Goal: Task Accomplishment & Management: Use online tool/utility

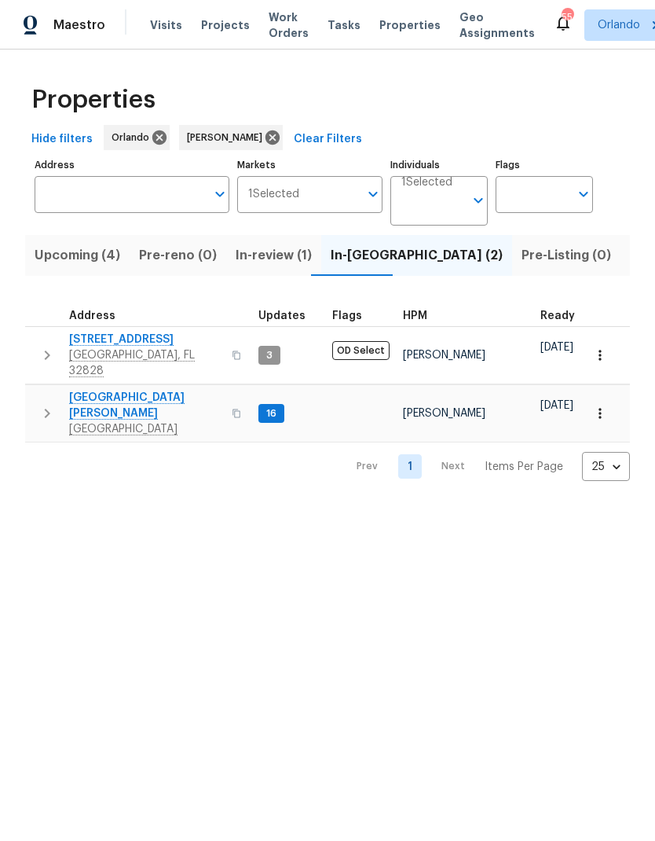
click at [630, 255] on span "Listed (9)" at bounding box center [660, 255] width 60 height 22
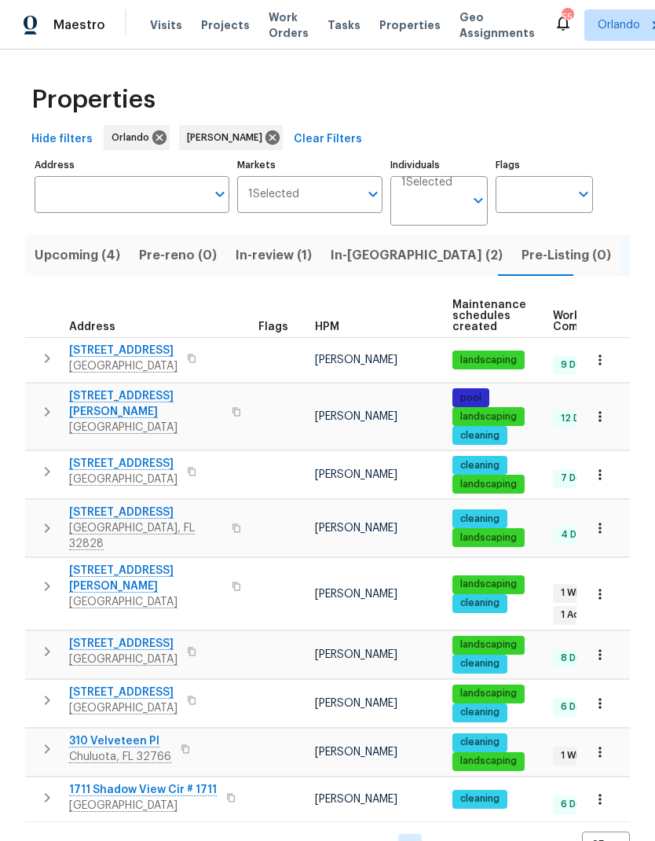
scroll to position [15, 0]
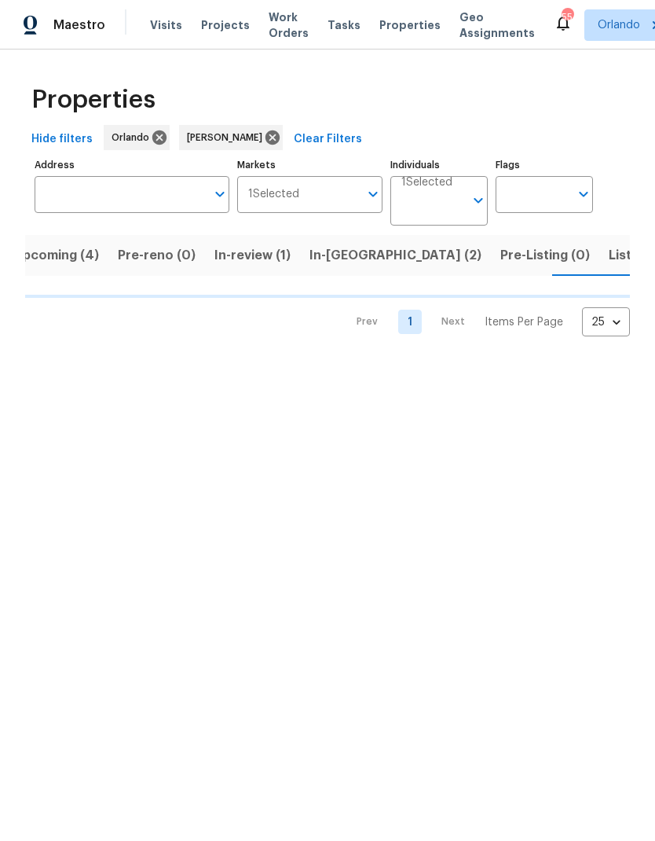
scroll to position [0, 21]
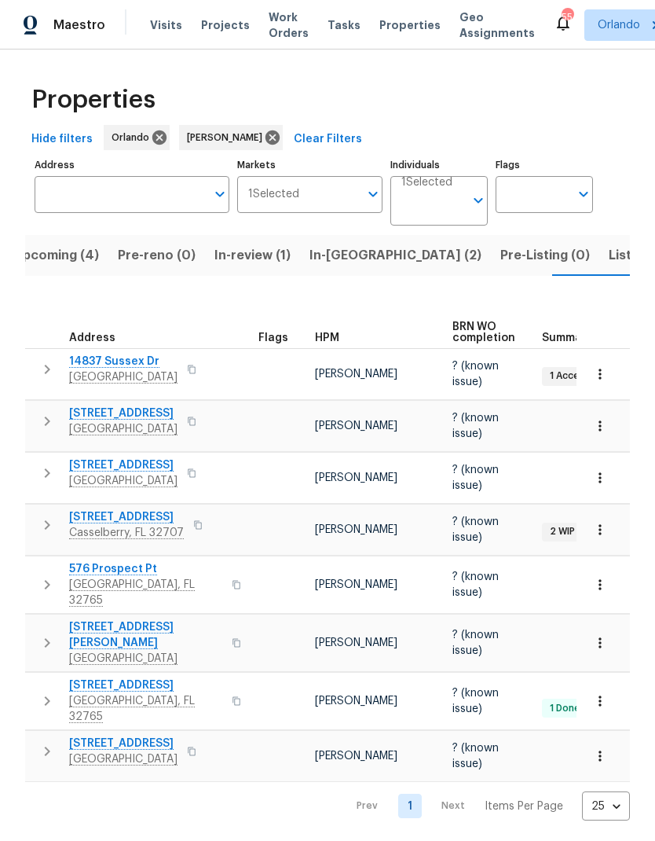
click at [354, 262] on span "In-reno (2)" at bounding box center [396, 255] width 172 height 22
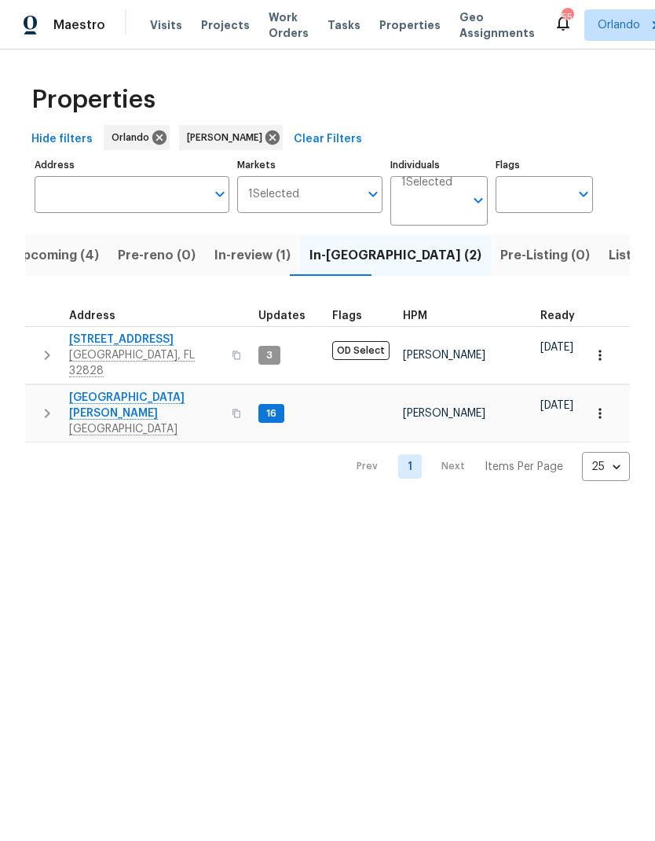
click at [62, 265] on span "Upcoming (4)" at bounding box center [56, 255] width 86 height 22
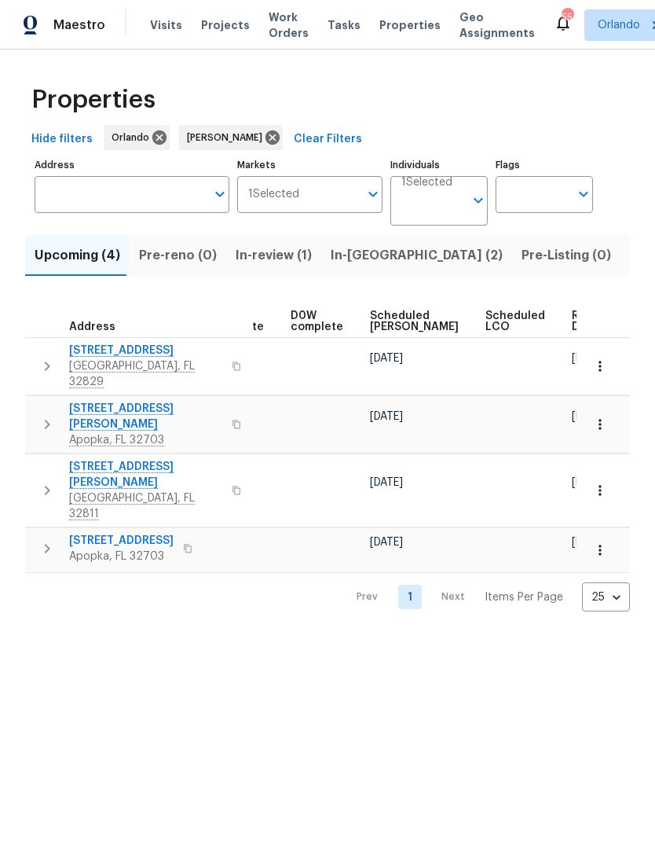
scroll to position [0, 395]
click at [392, 318] on span "Scheduled COE" at bounding box center [415, 321] width 89 height 22
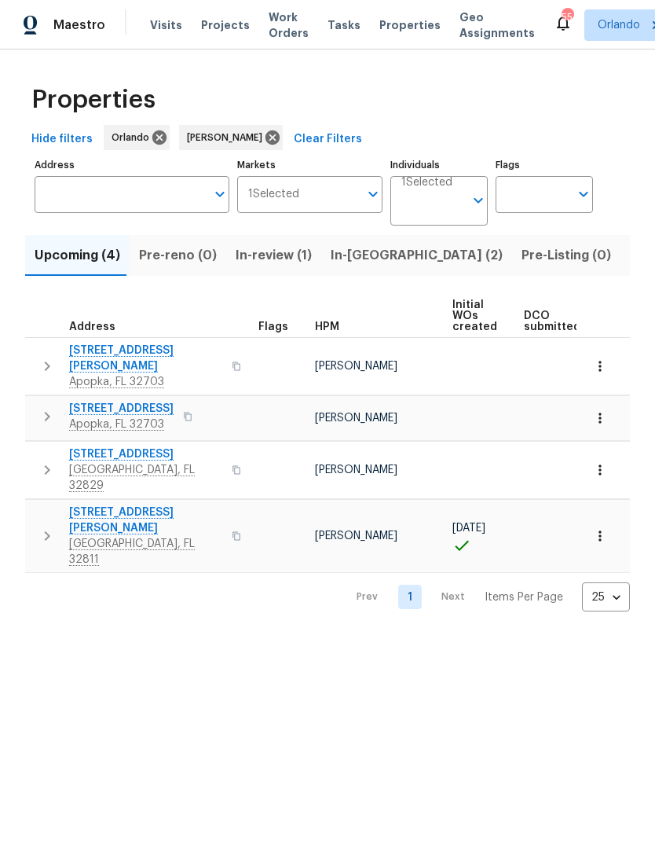
click at [120, 355] on span "1207 Helen St" at bounding box center [145, 358] width 153 height 31
click at [607, 360] on icon "button" at bounding box center [601, 366] width 16 height 16
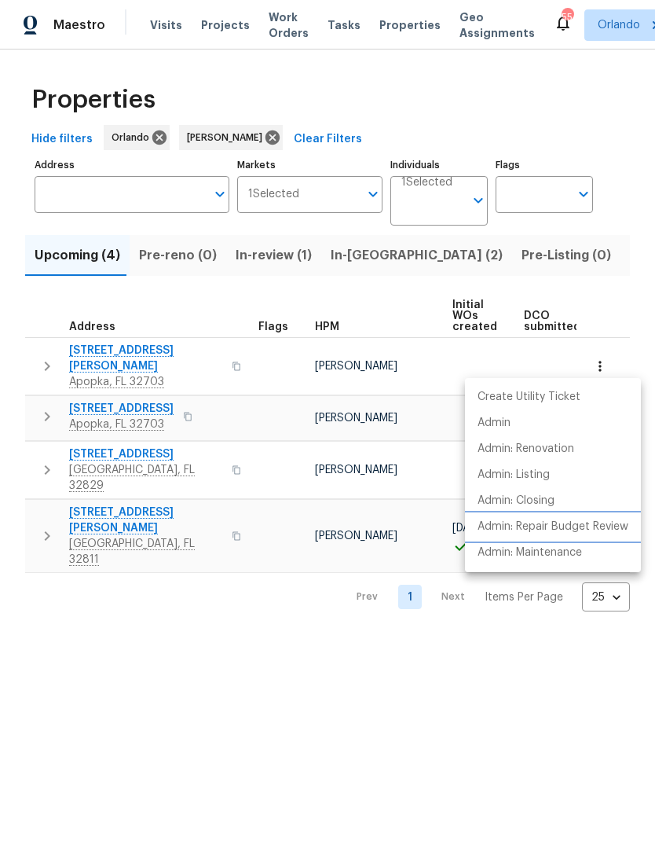
click at [616, 526] on p "Admin: Repair Budget Review" at bounding box center [553, 527] width 151 height 17
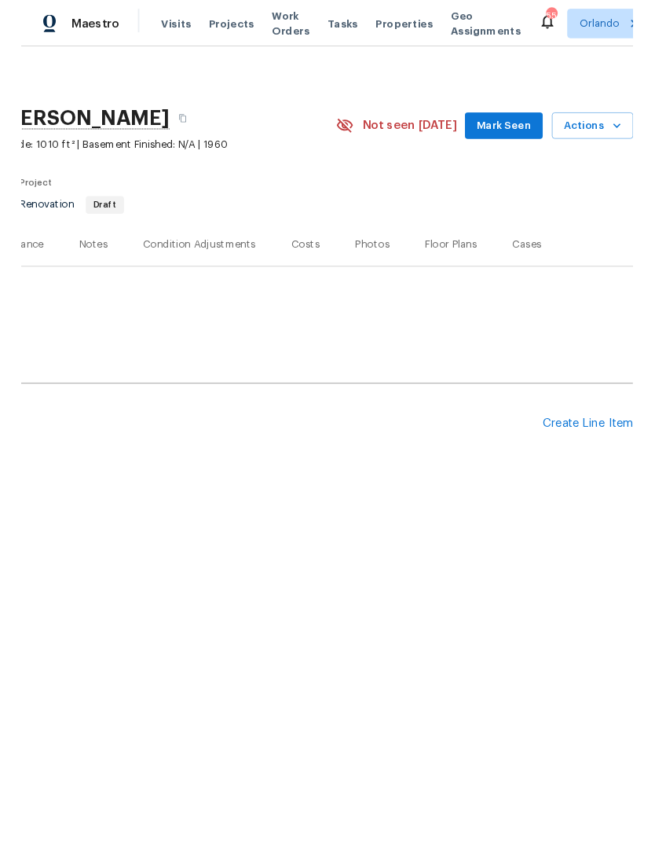
scroll to position [0, 233]
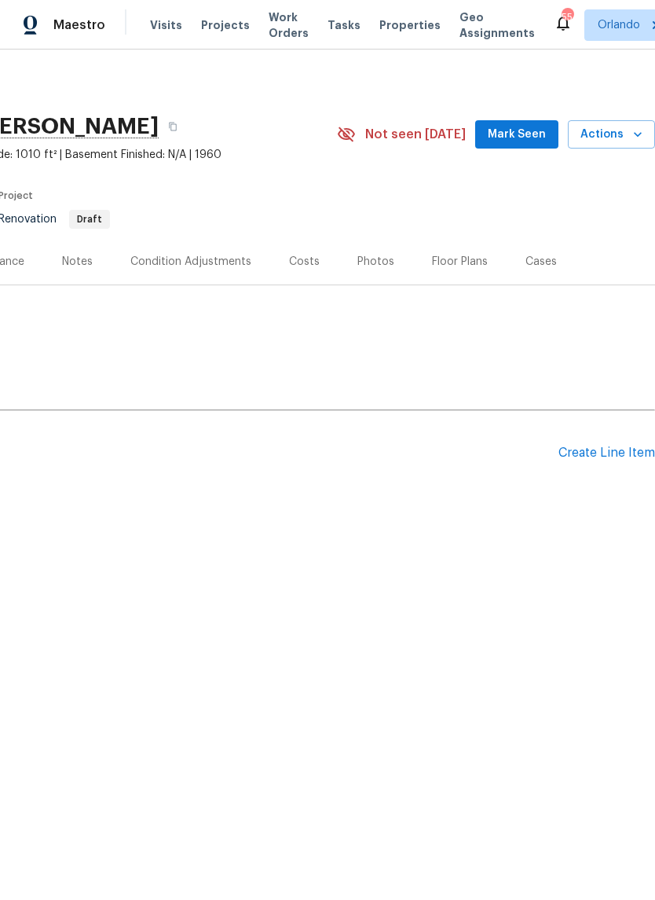
click at [539, 131] on span "Mark Seen" at bounding box center [517, 135] width 58 height 20
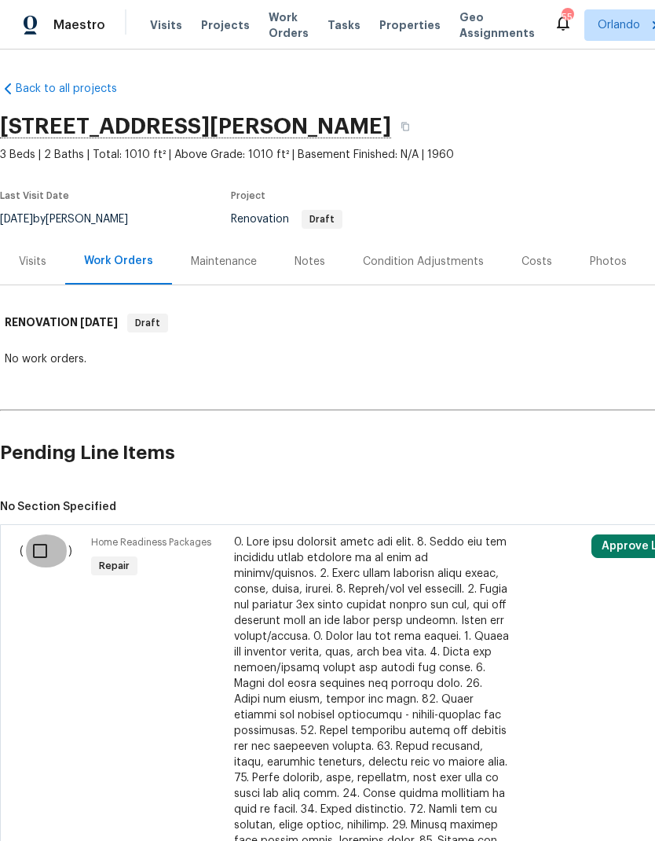
click at [35, 559] on input "checkbox" at bounding box center [46, 550] width 45 height 33
checkbox input "true"
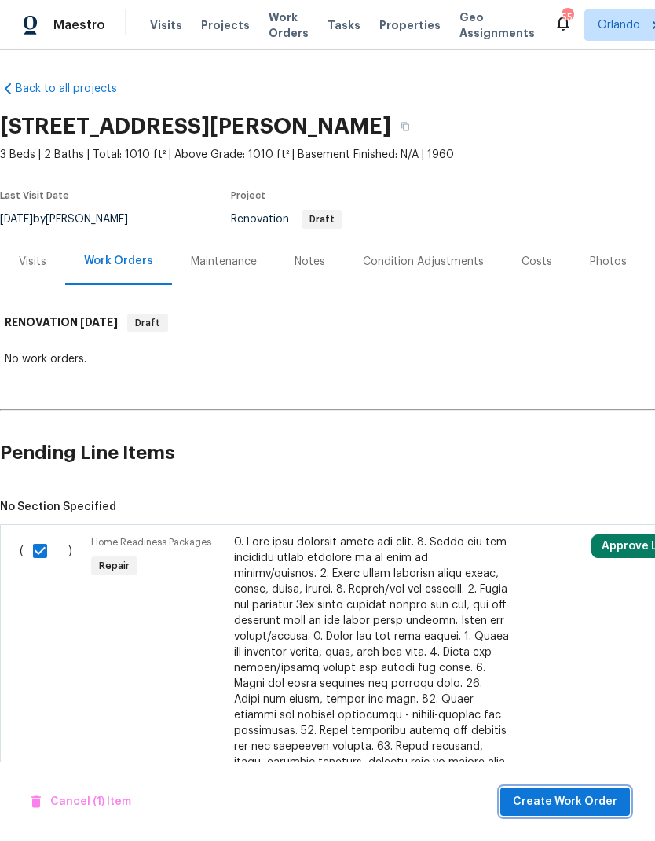
click at [599, 801] on span "Create Work Order" at bounding box center [565, 802] width 105 height 20
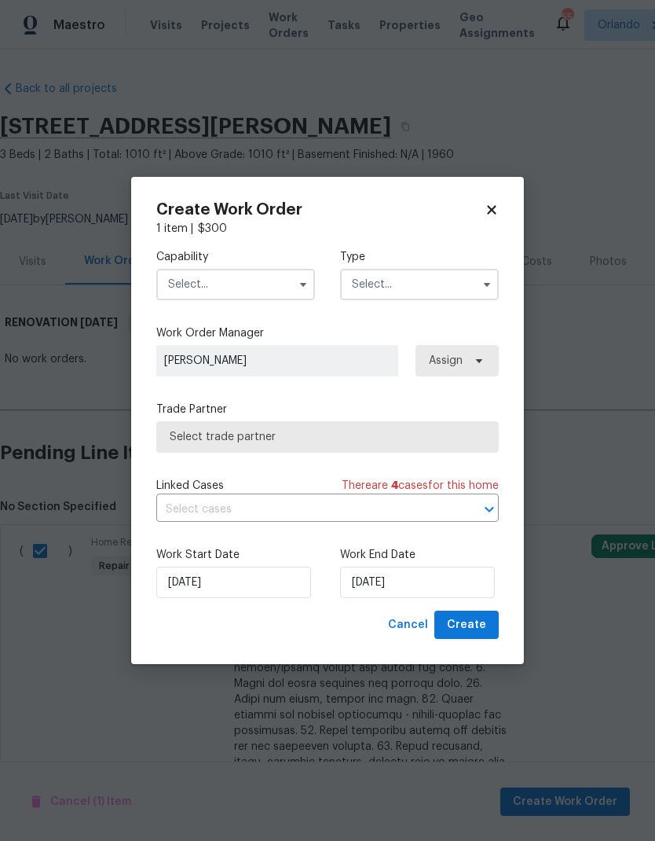
click at [276, 290] on input "text" at bounding box center [235, 284] width 159 height 31
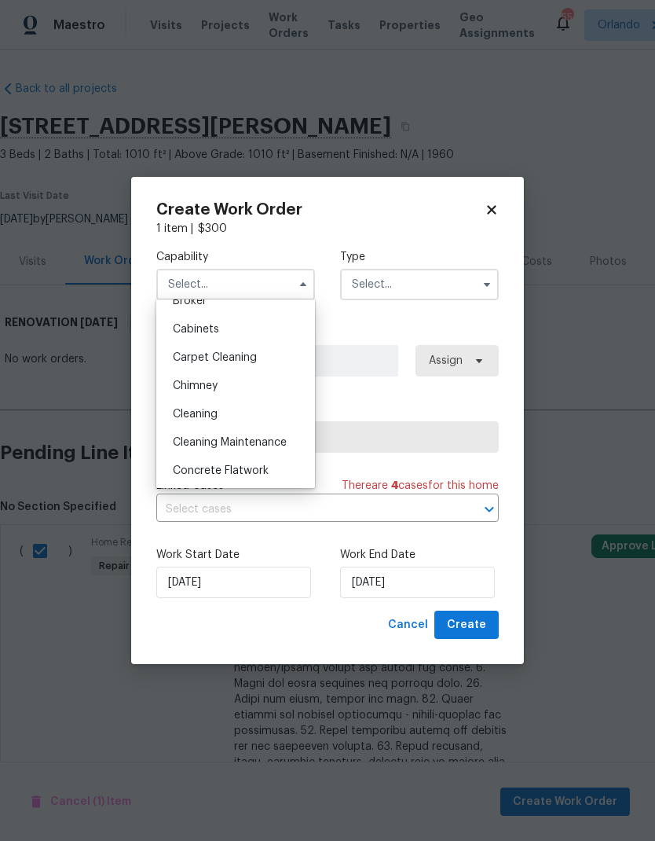
scroll to position [145, 0]
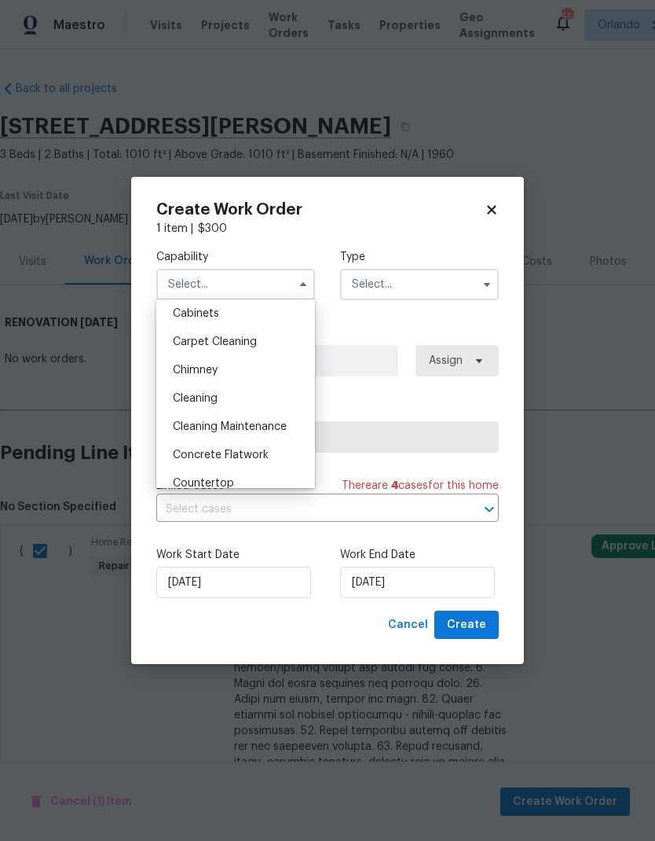
click at [256, 399] on div "Cleaning" at bounding box center [235, 398] width 151 height 28
type input "Cleaning"
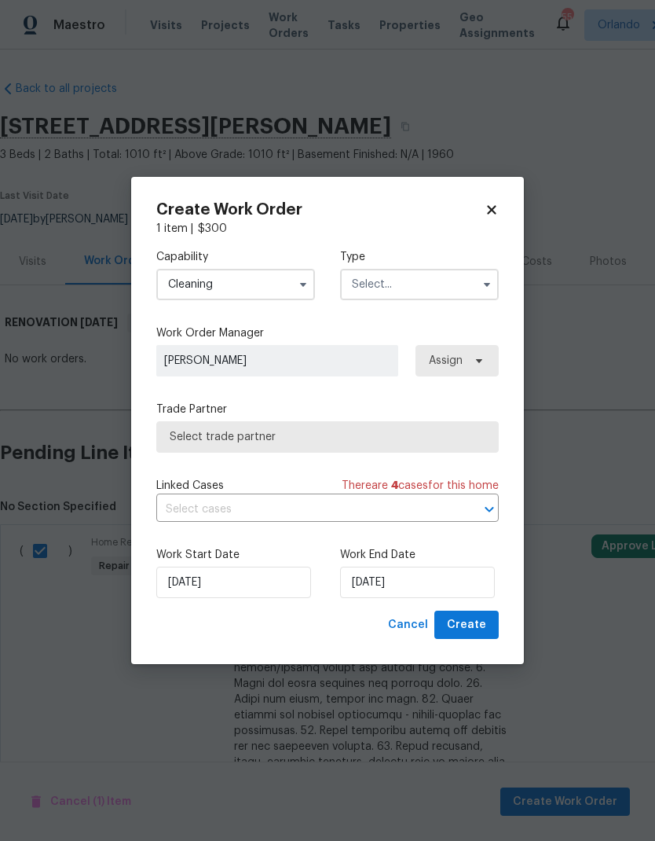
click at [440, 289] on input "text" at bounding box center [419, 284] width 159 height 31
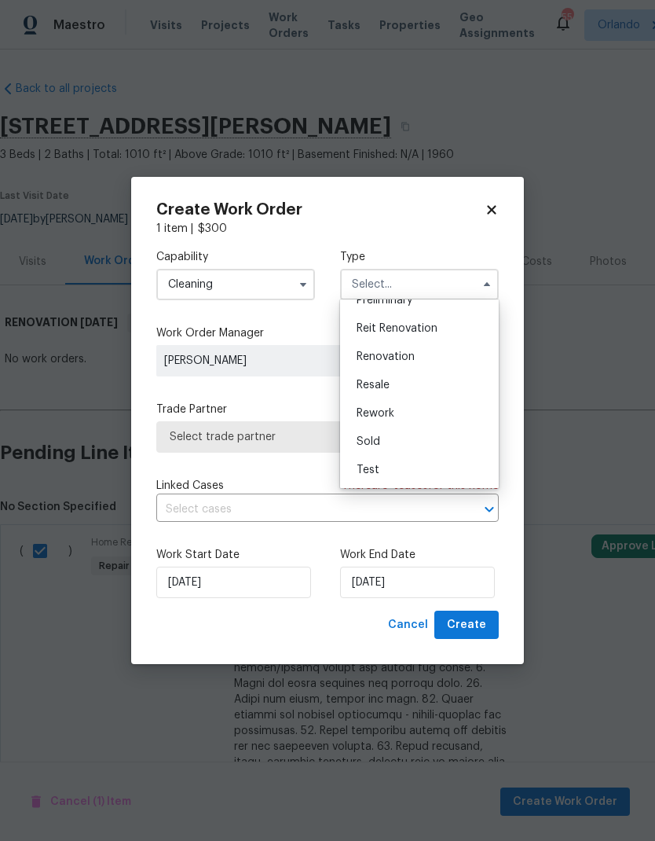
scroll to position [357, 0]
click at [427, 357] on div "Renovation" at bounding box center [419, 357] width 151 height 28
type input "Renovation"
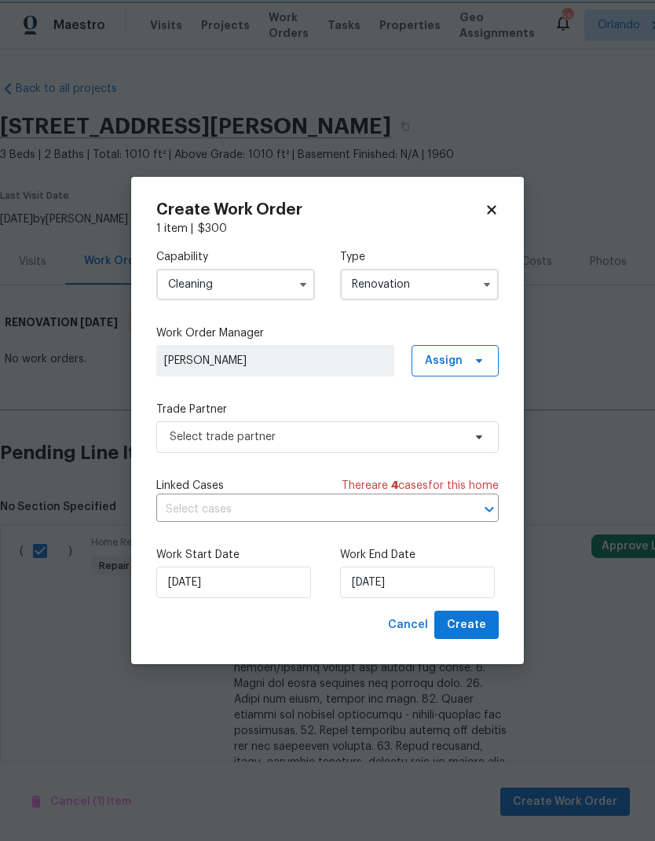
scroll to position [0, 0]
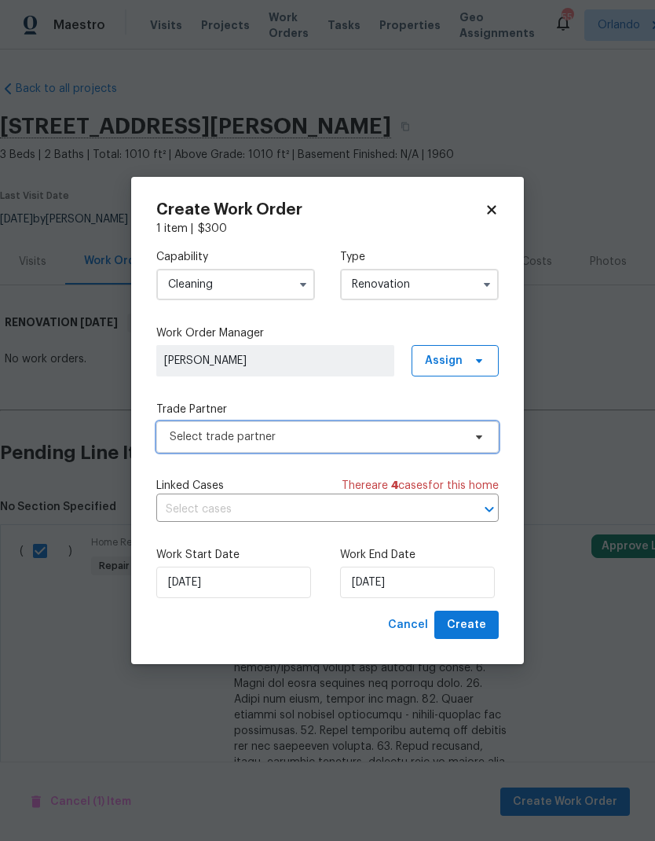
click at [474, 442] on span "Select trade partner" at bounding box center [327, 436] width 343 height 31
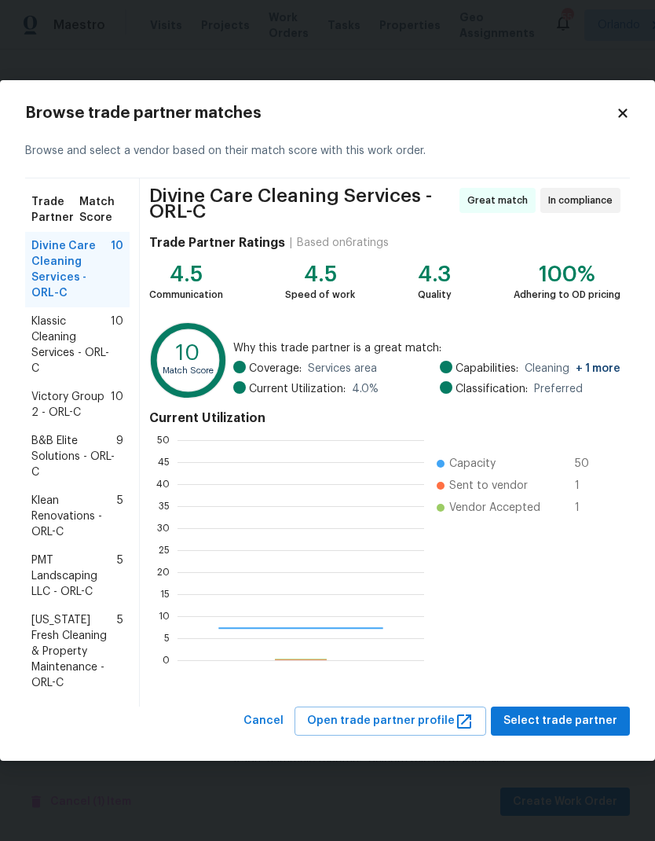
scroll to position [220, 247]
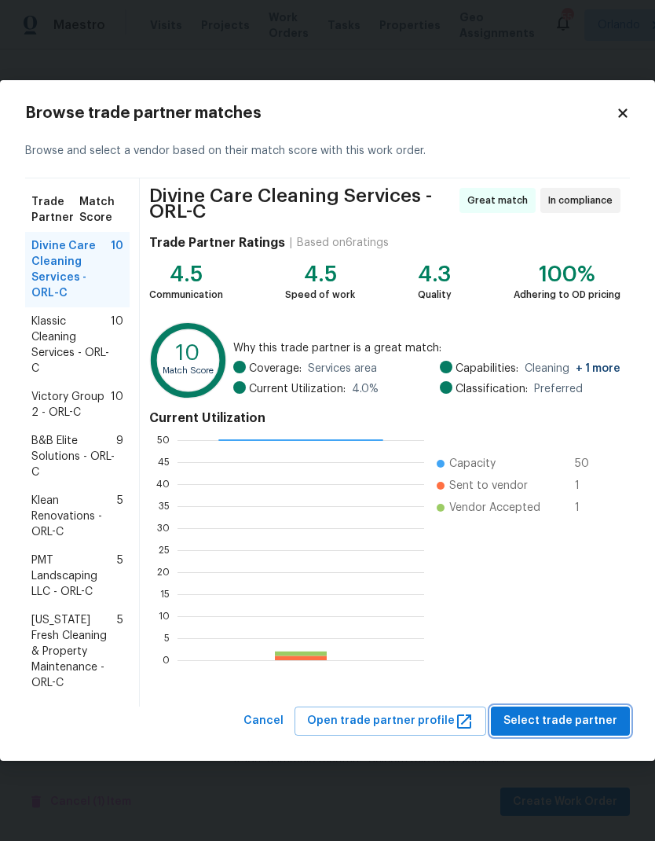
click at [600, 714] on span "Select trade partner" at bounding box center [561, 721] width 114 height 20
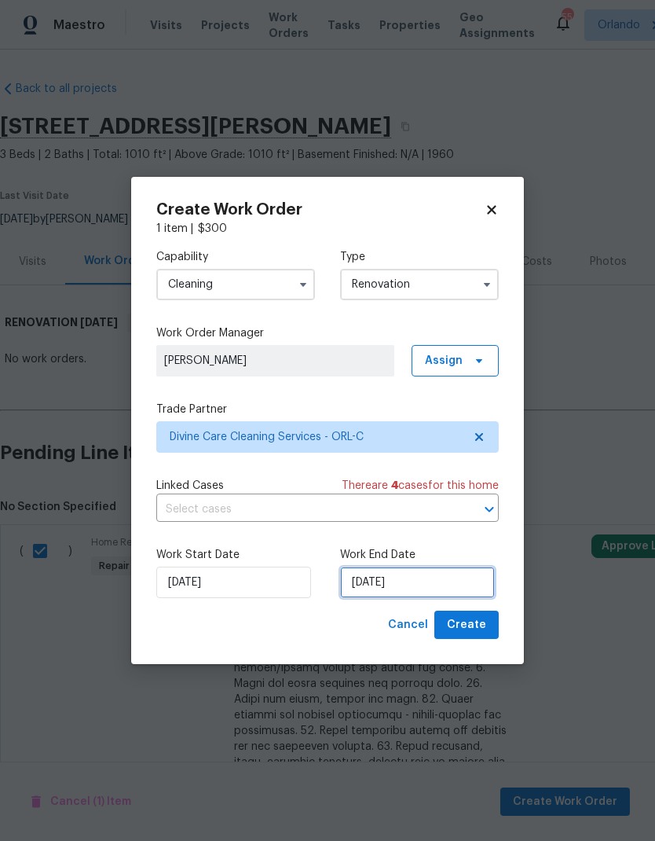
click at [469, 574] on input "8/19/2025" at bounding box center [417, 582] width 155 height 31
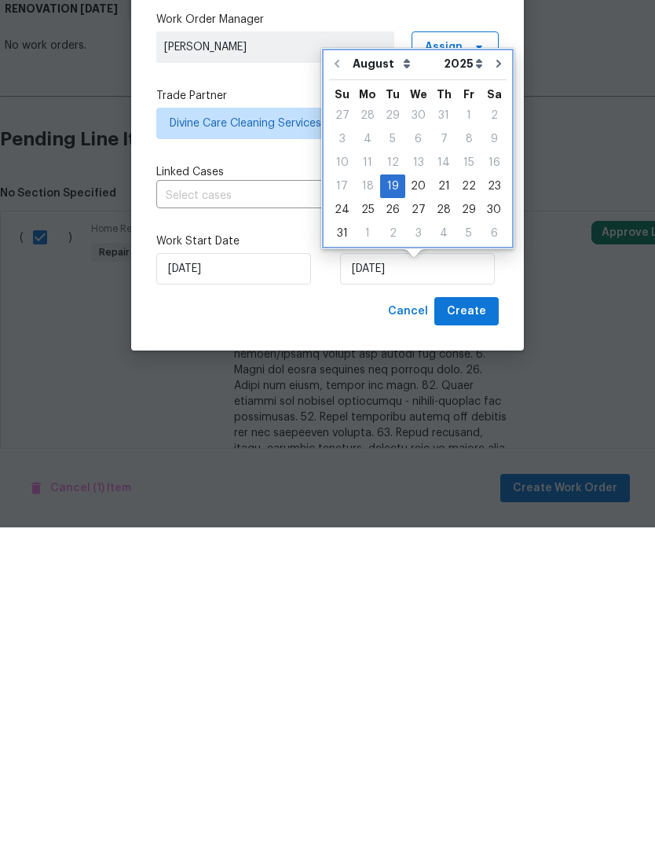
click at [493, 371] on icon "Go to next month" at bounding box center [499, 377] width 13 height 13
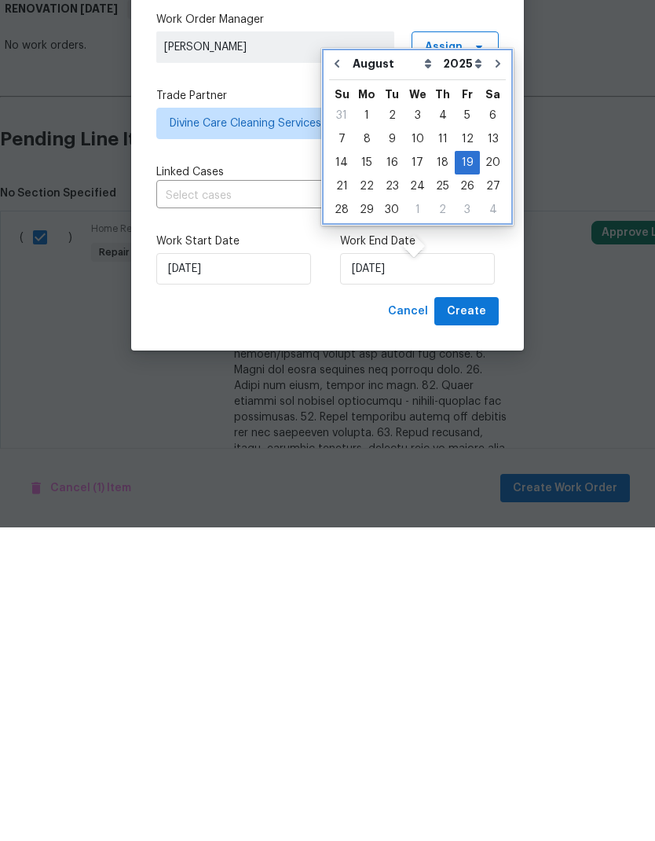
type input "9/19/2025"
select select "8"
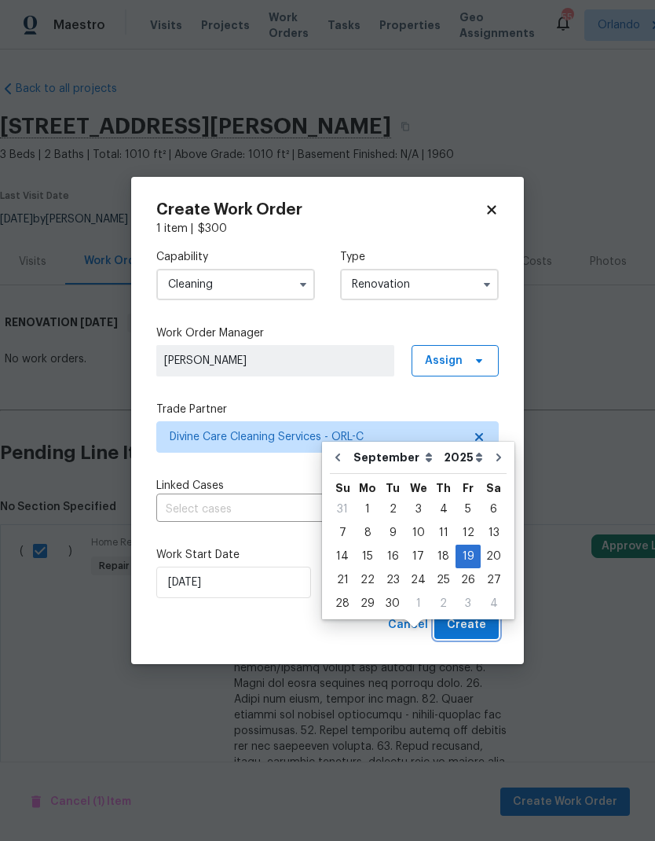
click at [483, 620] on span "Create" at bounding box center [466, 625] width 39 height 20
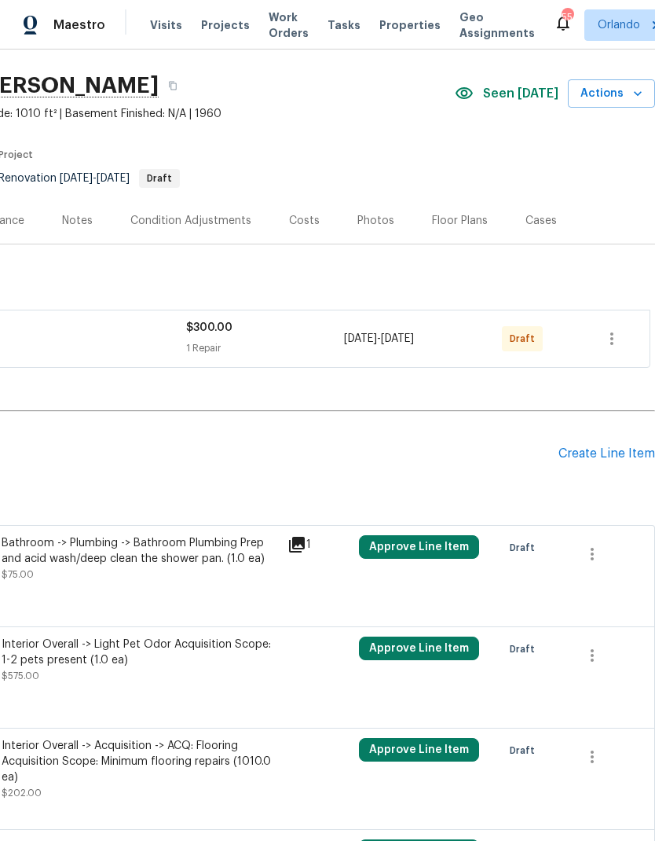
scroll to position [42, 233]
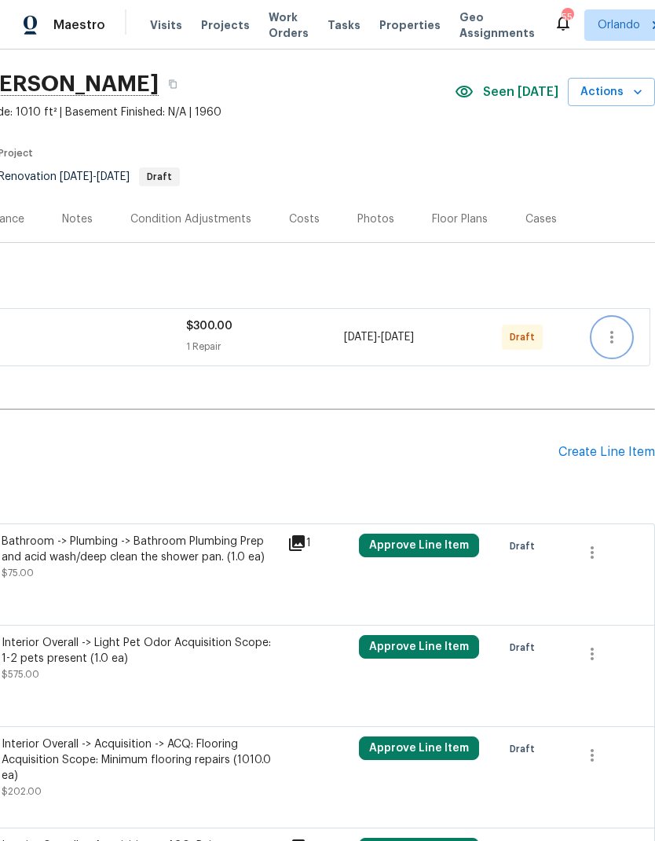
click at [616, 339] on icon "button" at bounding box center [612, 337] width 19 height 19
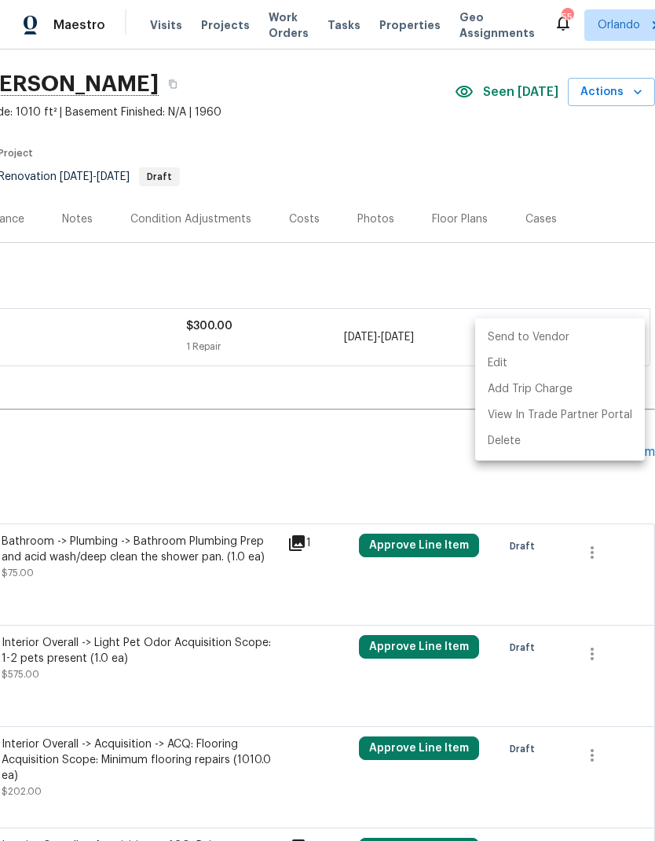
click at [591, 339] on li "Send to Vendor" at bounding box center [560, 338] width 170 height 26
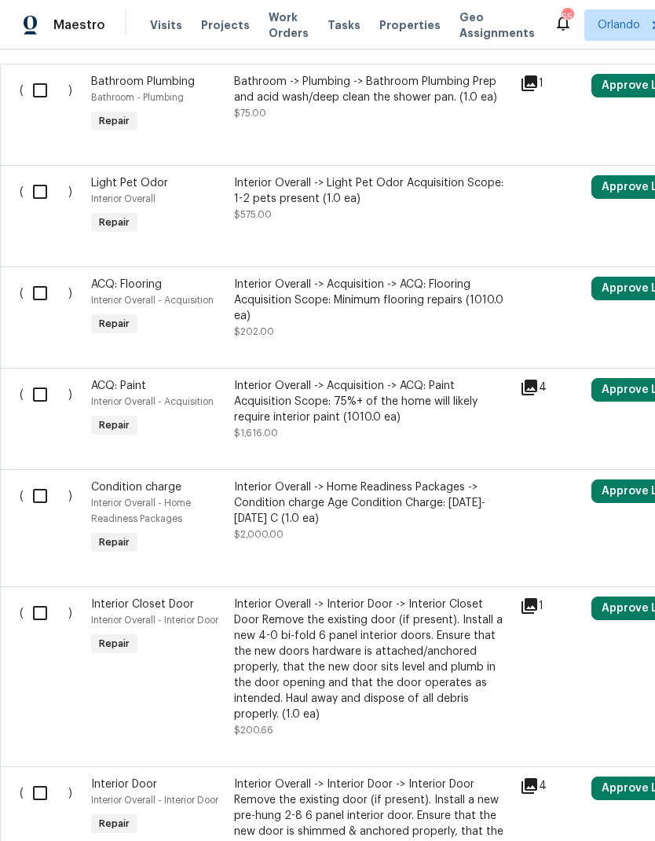
scroll to position [503, 0]
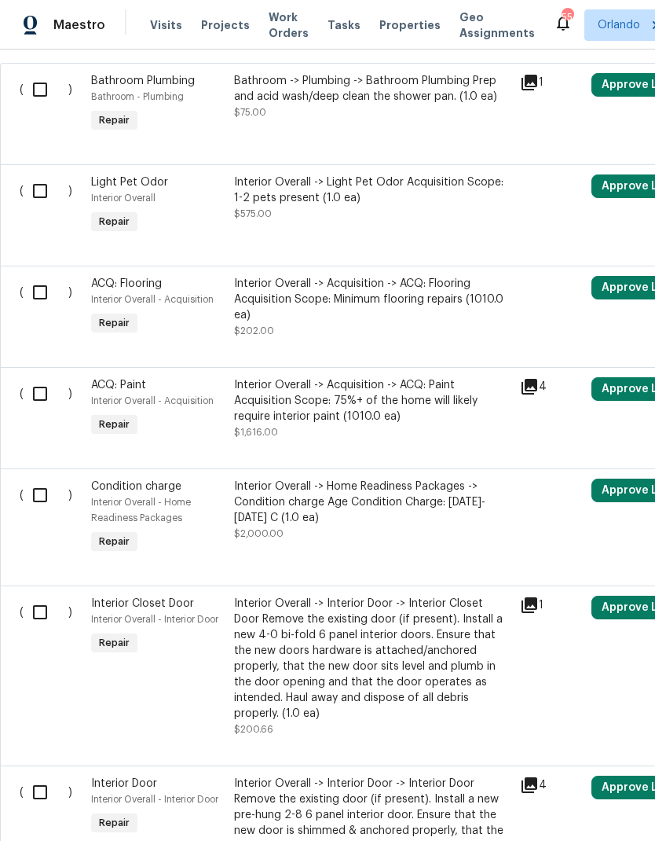
click at [38, 202] on input "checkbox" at bounding box center [46, 190] width 45 height 33
checkbox input "true"
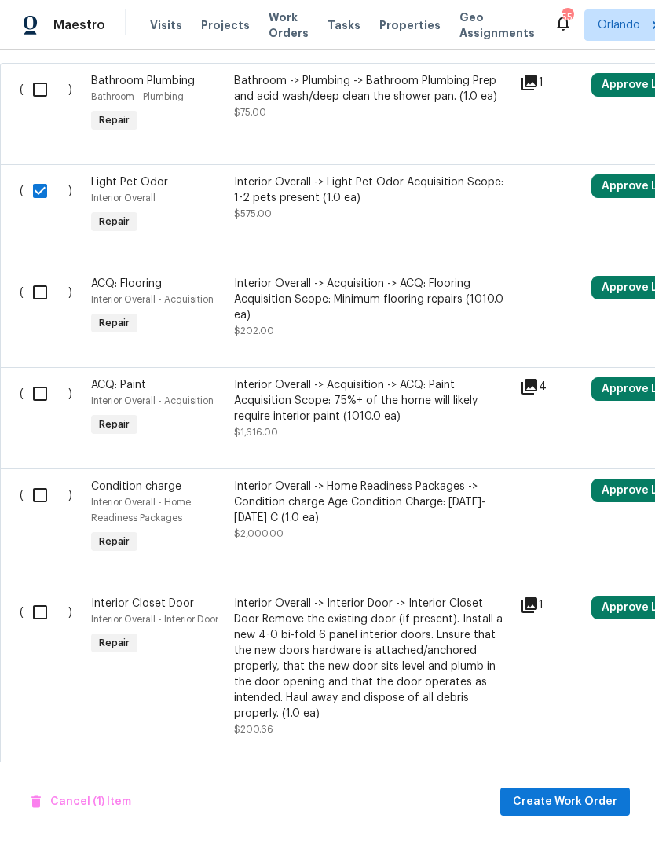
click at [46, 299] on input "checkbox" at bounding box center [46, 292] width 45 height 33
checkbox input "true"
click at [44, 395] on input "checkbox" at bounding box center [46, 393] width 45 height 33
checkbox input "true"
click at [46, 495] on input "checkbox" at bounding box center [46, 495] width 45 height 33
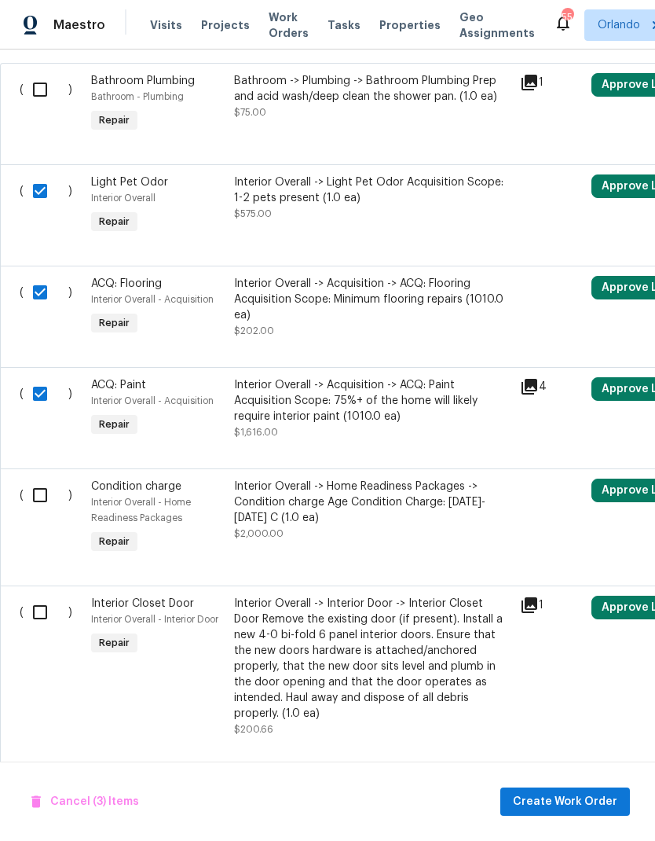
checkbox input "true"
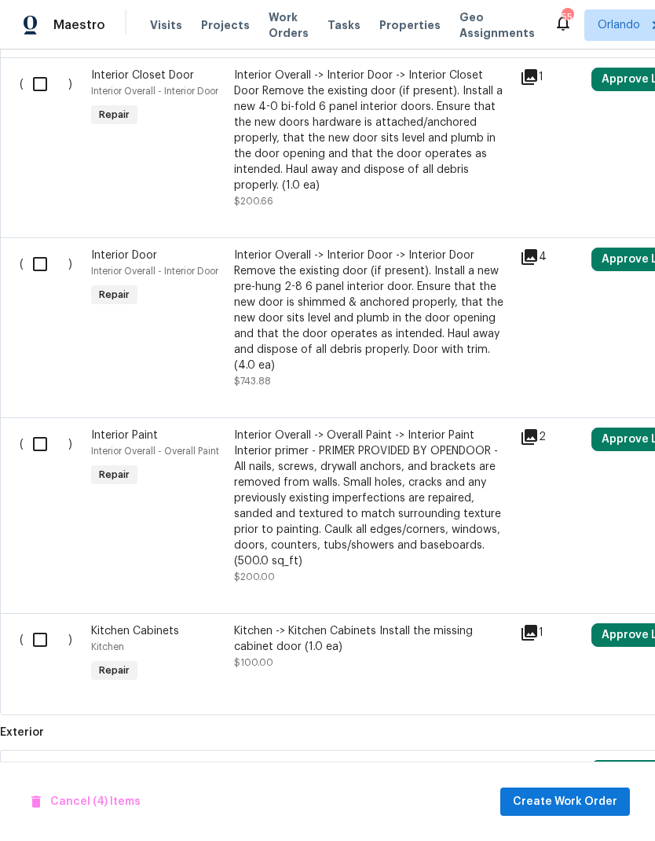
scroll to position [1033, 0]
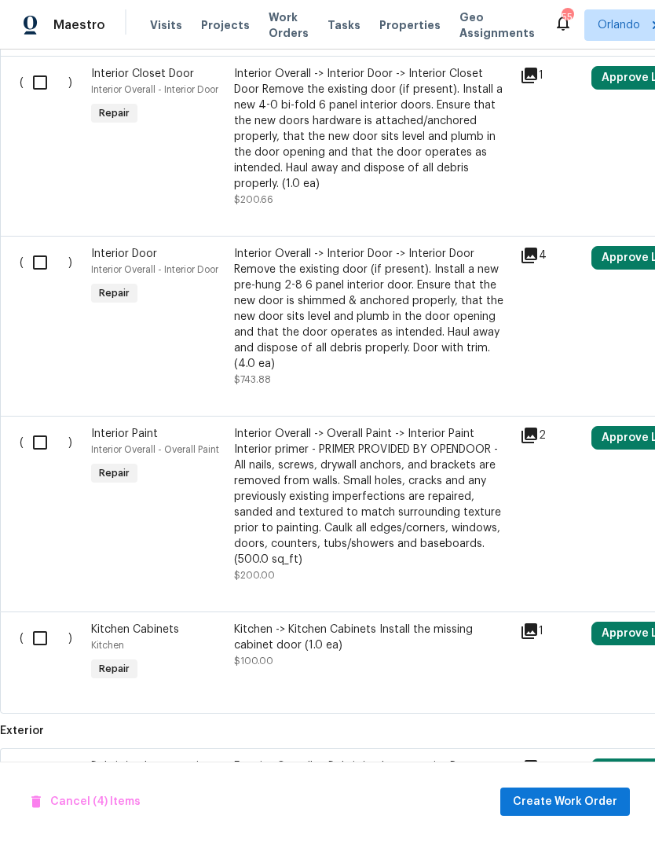
click at [26, 431] on input "checkbox" at bounding box center [46, 442] width 45 height 33
checkbox input "true"
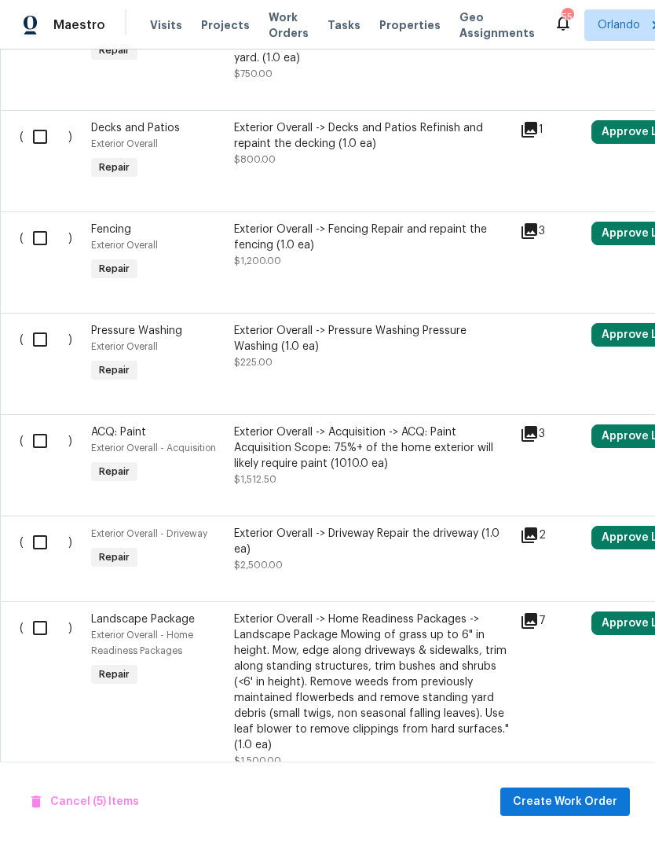
scroll to position [1789, 0]
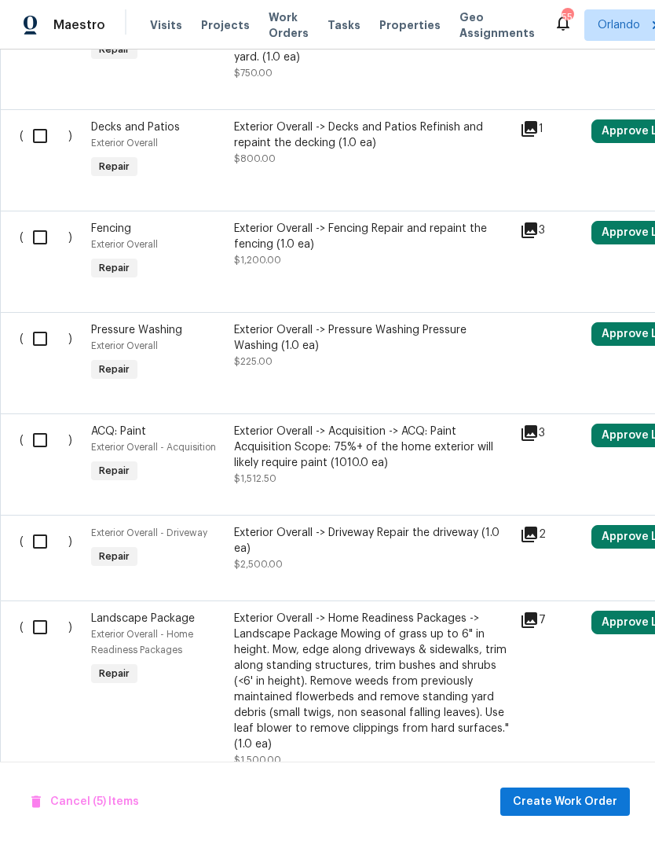
click at [39, 437] on input "checkbox" at bounding box center [46, 440] width 45 height 33
checkbox input "true"
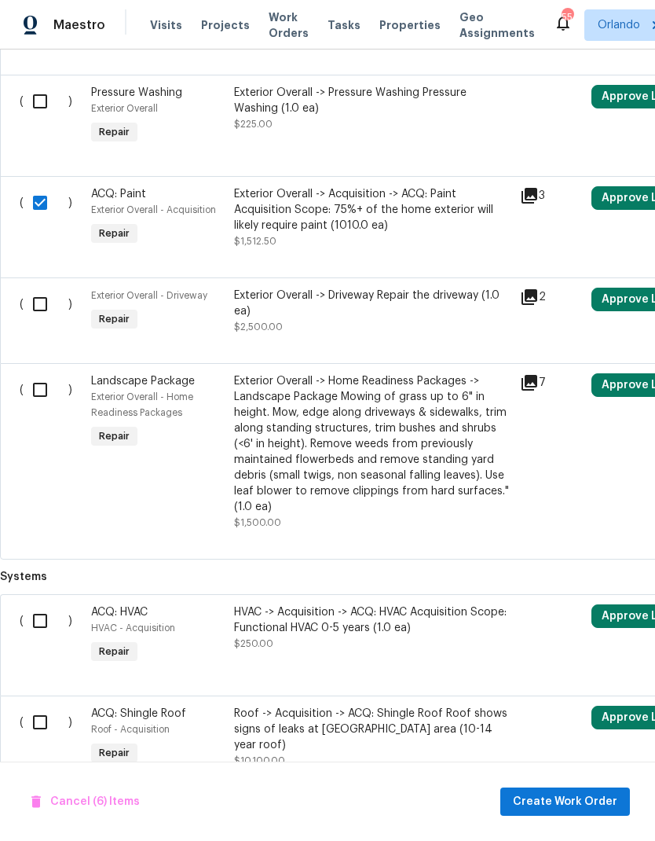
scroll to position [2025, 0]
click at [42, 626] on input "checkbox" at bounding box center [46, 621] width 45 height 33
checkbox input "true"
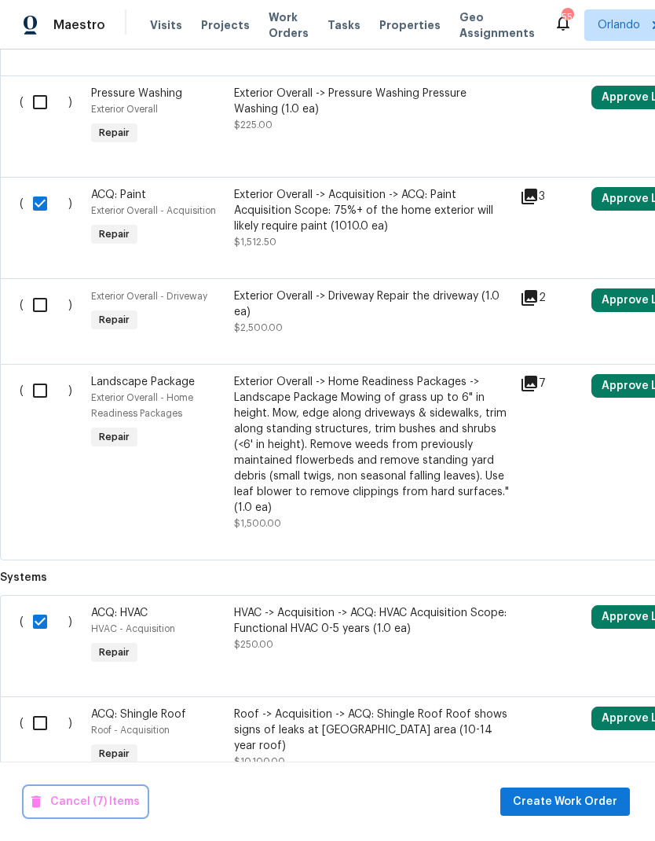
click at [125, 812] on button "Cancel (7) Items" at bounding box center [85, 801] width 121 height 29
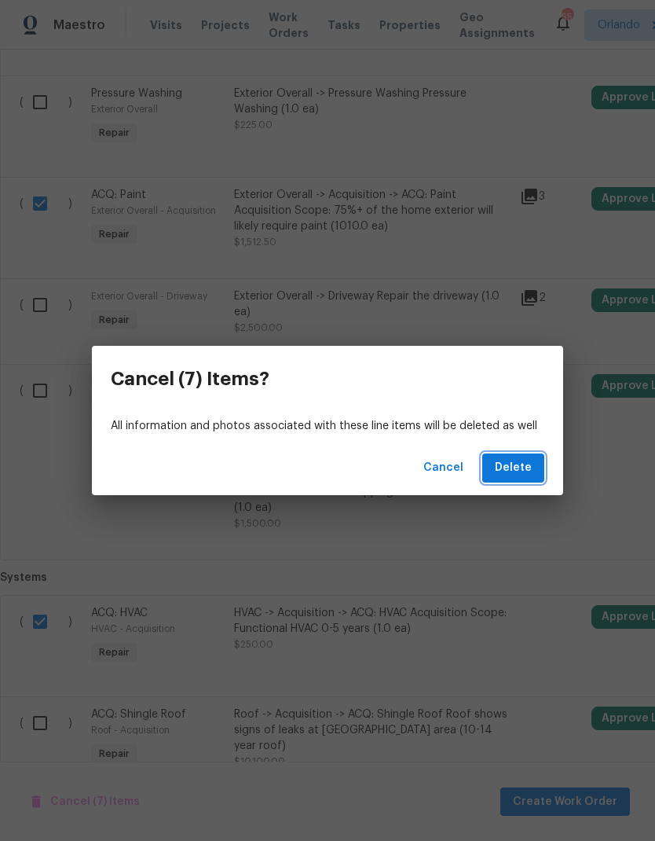
click at [523, 468] on span "Delete" at bounding box center [513, 468] width 37 height 20
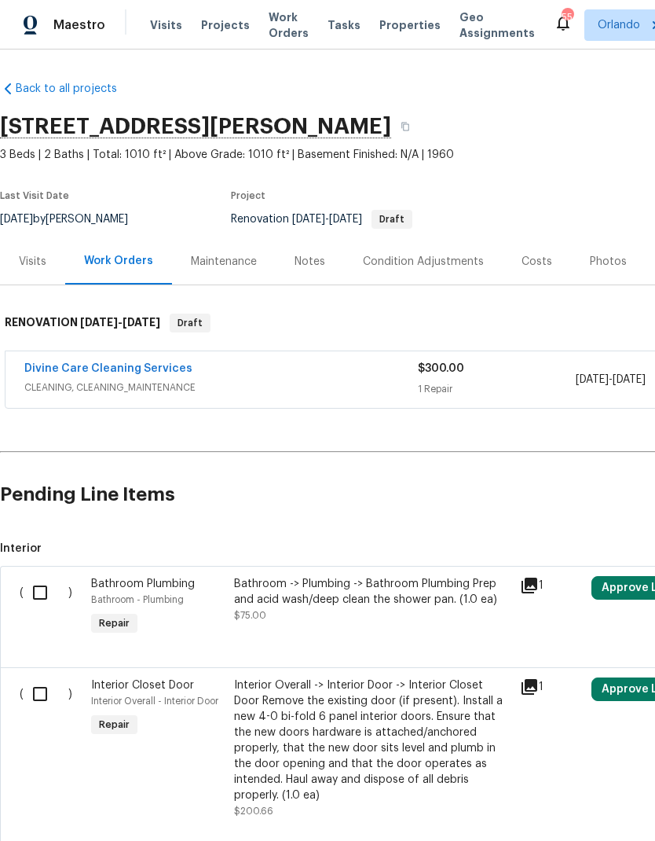
scroll to position [0, 0]
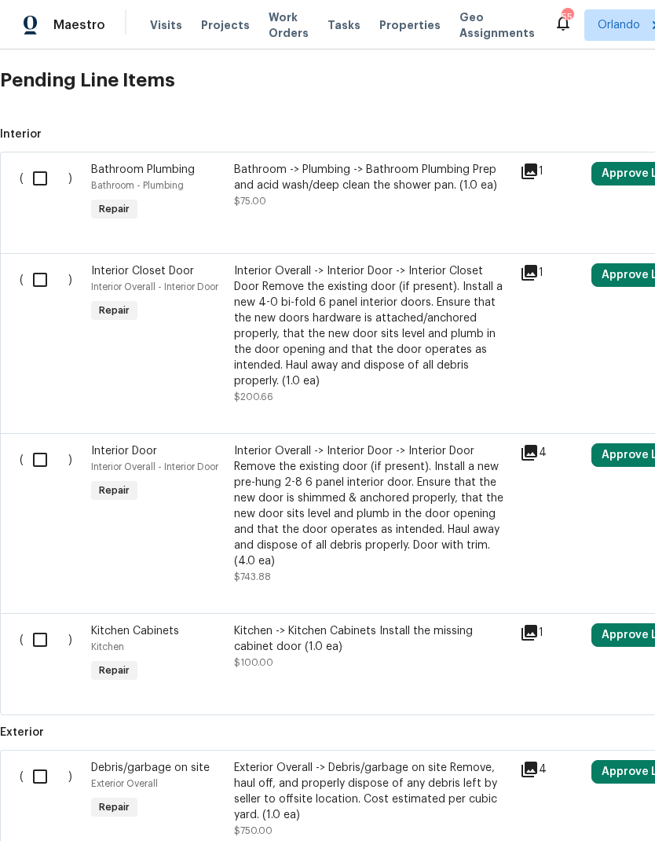
scroll to position [415, 0]
click at [41, 182] on input "checkbox" at bounding box center [46, 177] width 45 height 33
checkbox input "true"
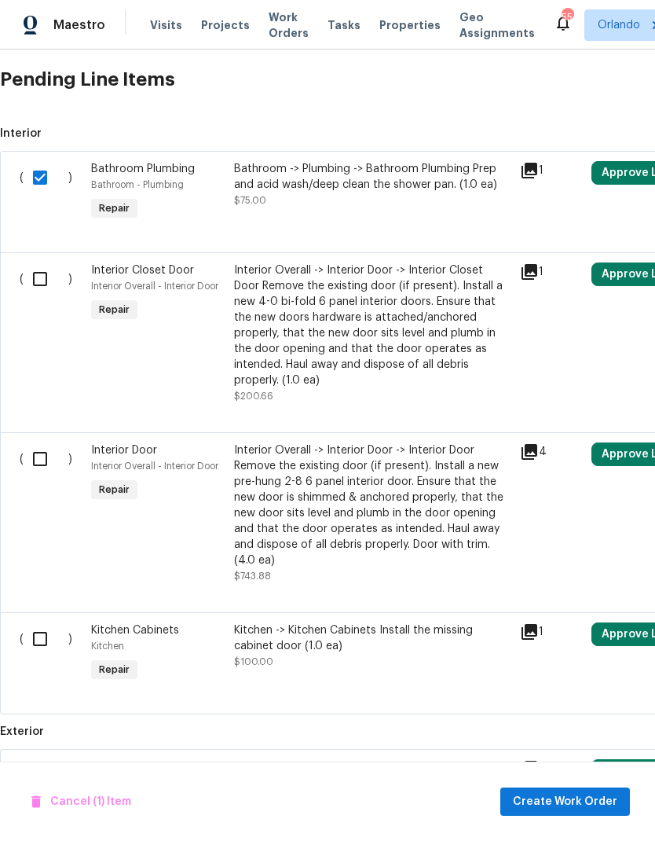
click at [32, 280] on input "checkbox" at bounding box center [46, 278] width 45 height 33
checkbox input "true"
click at [39, 450] on input "checkbox" at bounding box center [46, 458] width 45 height 33
checkbox input "true"
click at [45, 633] on input "checkbox" at bounding box center [46, 638] width 45 height 33
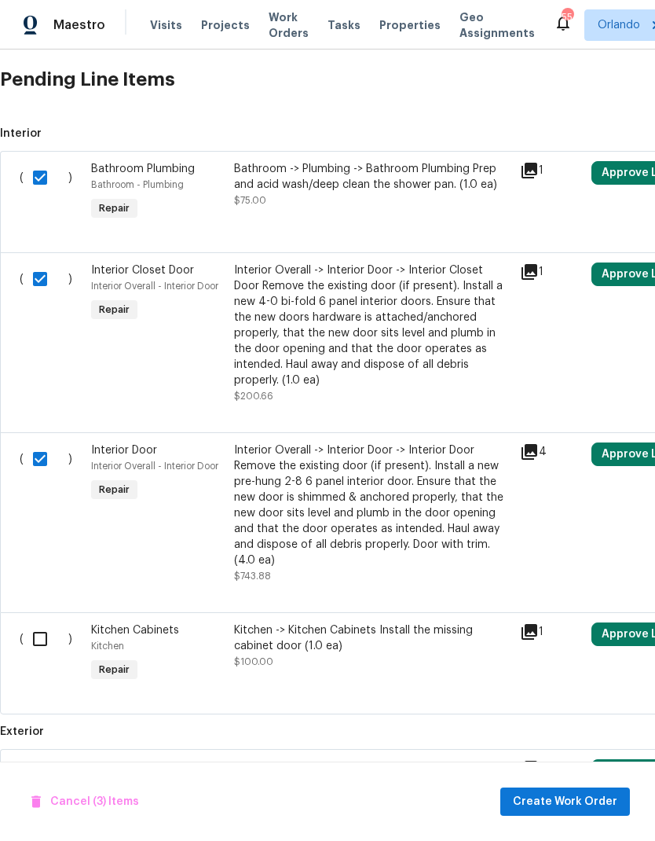
checkbox input "true"
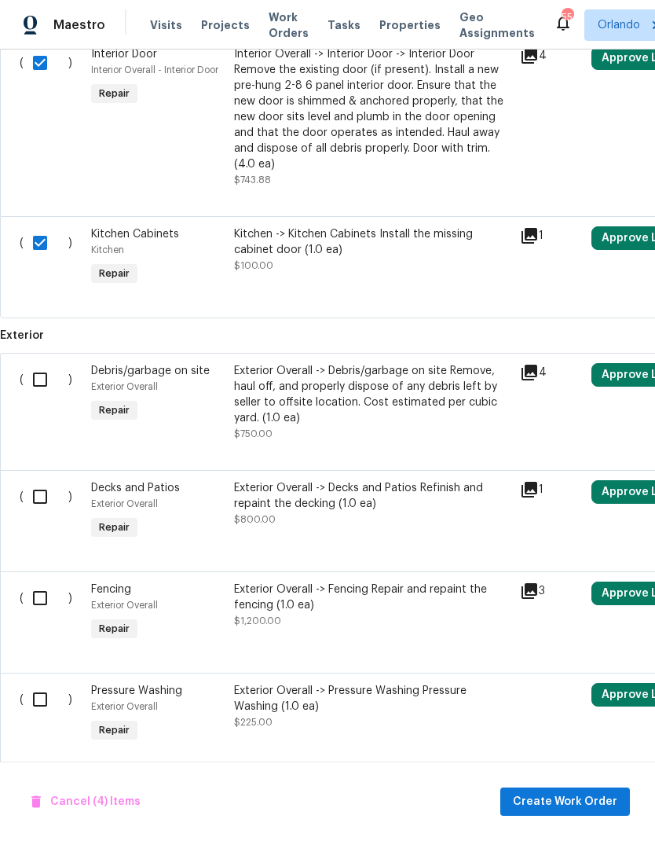
scroll to position [812, 0]
click at [36, 368] on input "checkbox" at bounding box center [46, 378] width 45 height 33
checkbox input "true"
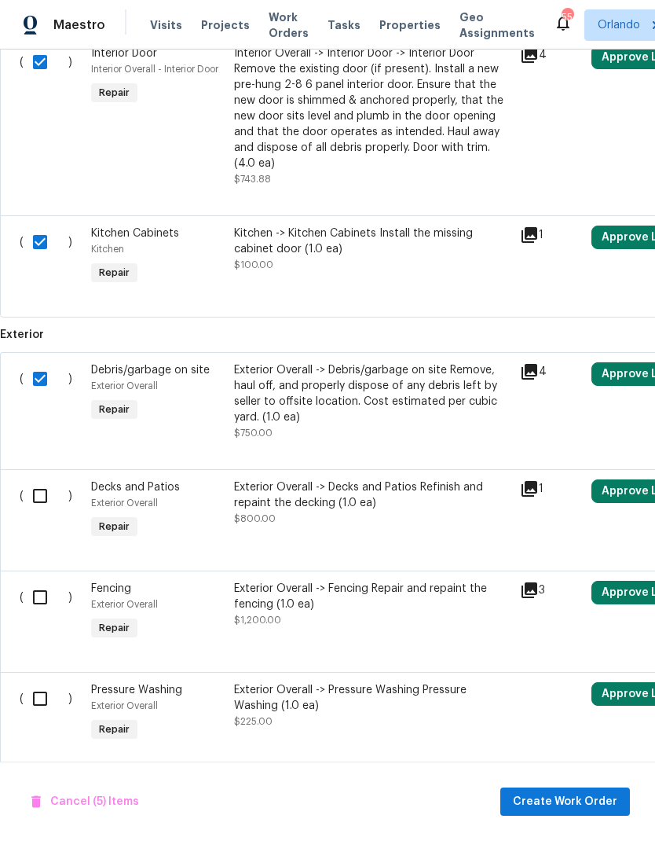
click at [39, 480] on input "checkbox" at bounding box center [46, 495] width 45 height 33
checkbox input "true"
click at [46, 589] on input "checkbox" at bounding box center [46, 597] width 45 height 33
checkbox input "true"
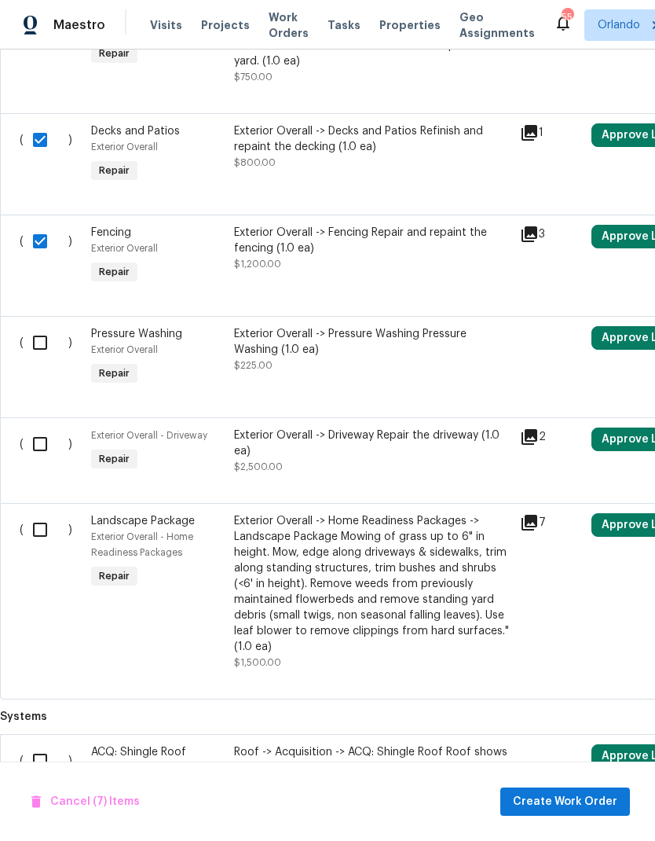
scroll to position [1169, 0]
click at [40, 333] on input "checkbox" at bounding box center [46, 341] width 45 height 33
checkbox input "true"
click at [42, 433] on input "checkbox" at bounding box center [46, 443] width 45 height 33
checkbox input "true"
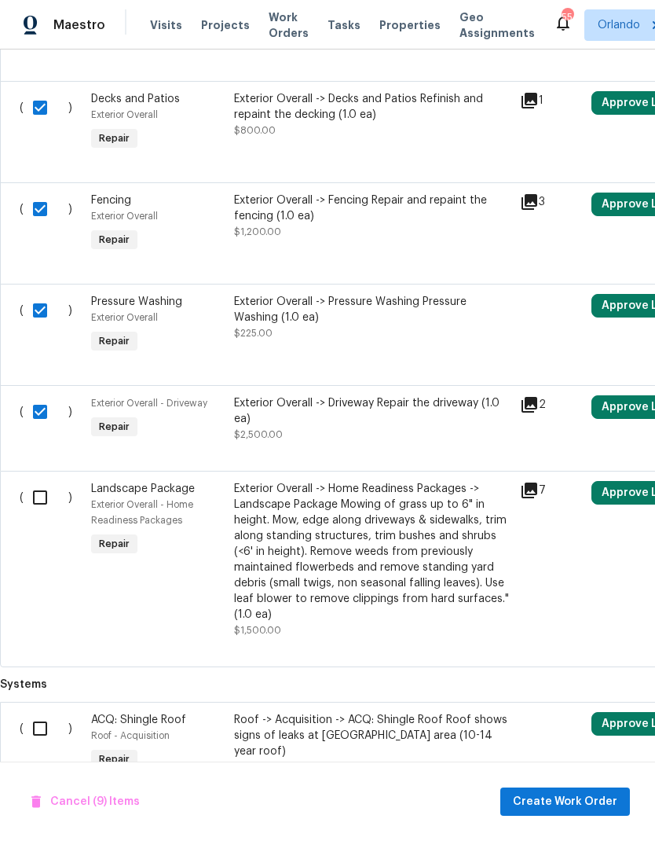
scroll to position [1199, 0]
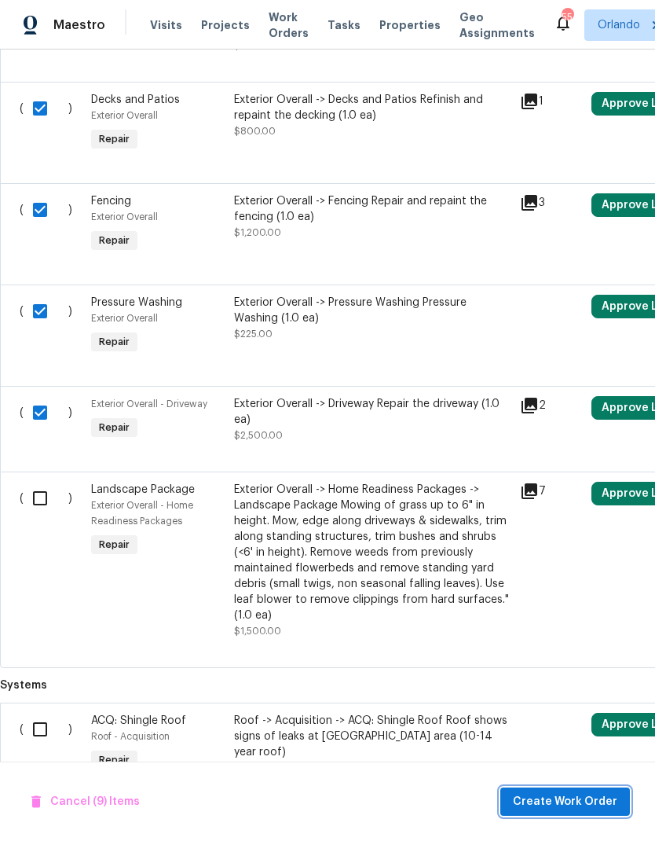
click at [574, 795] on span "Create Work Order" at bounding box center [565, 802] width 105 height 20
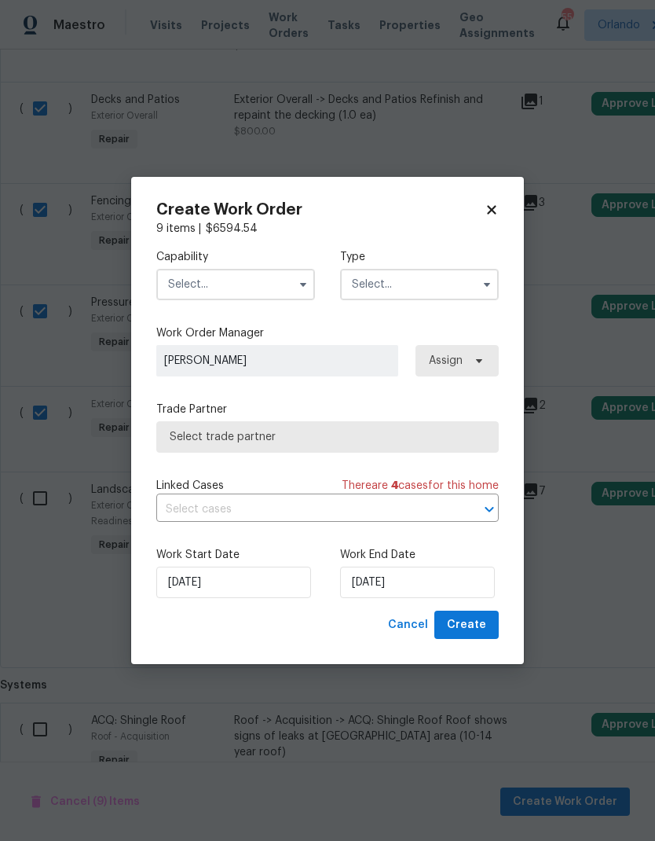
click at [291, 284] on input "text" at bounding box center [235, 284] width 159 height 31
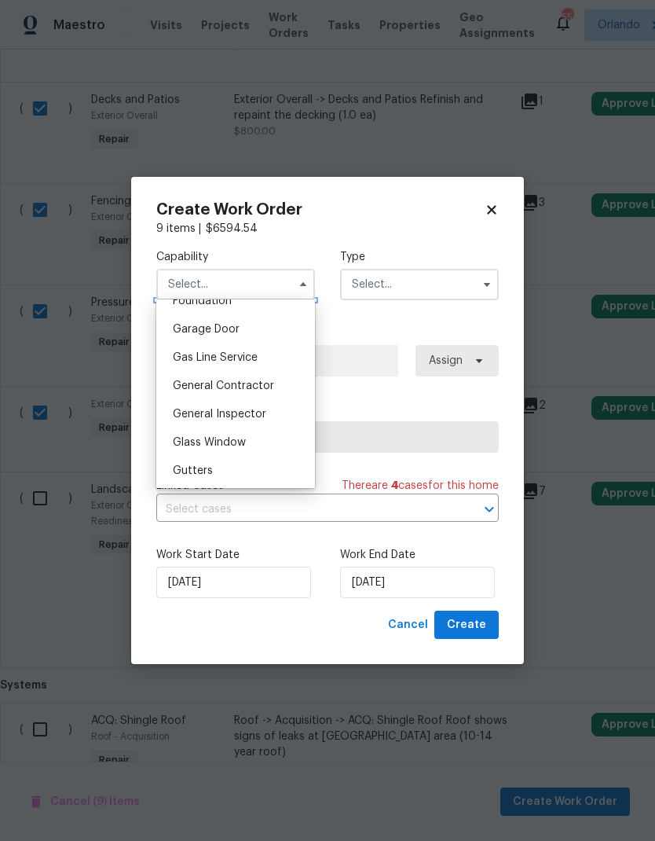
scroll to position [682, 0]
click at [273, 384] on div "General Contractor" at bounding box center [235, 386] width 151 height 28
type input "General Contractor"
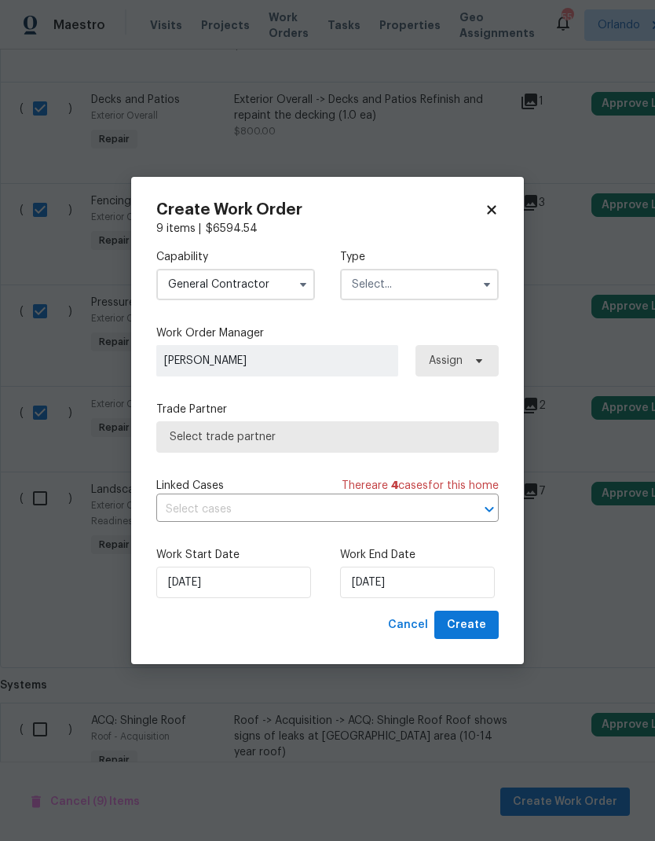
click at [459, 288] on input "text" at bounding box center [419, 284] width 159 height 31
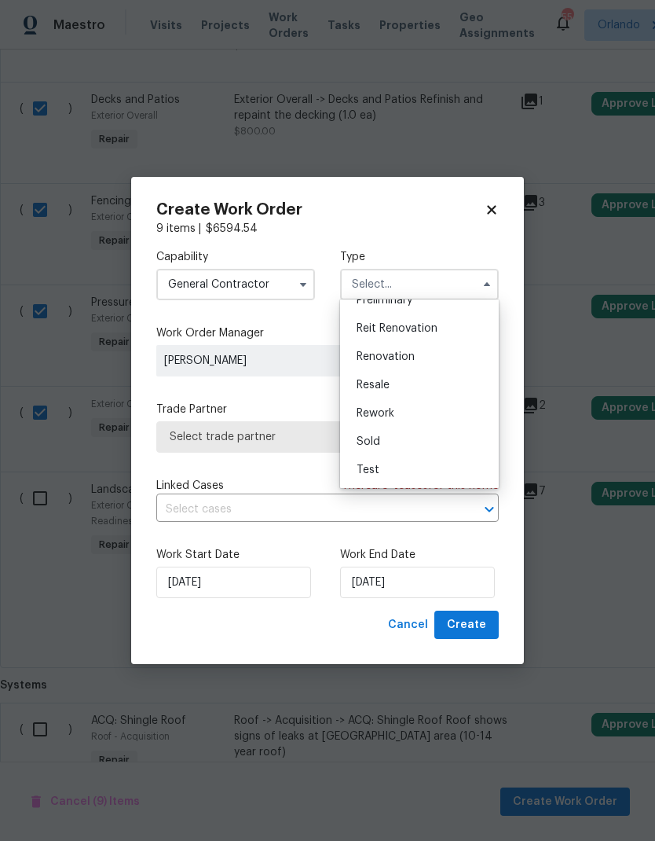
scroll to position [357, 0]
click at [433, 352] on div "Renovation" at bounding box center [419, 357] width 151 height 28
type input "Renovation"
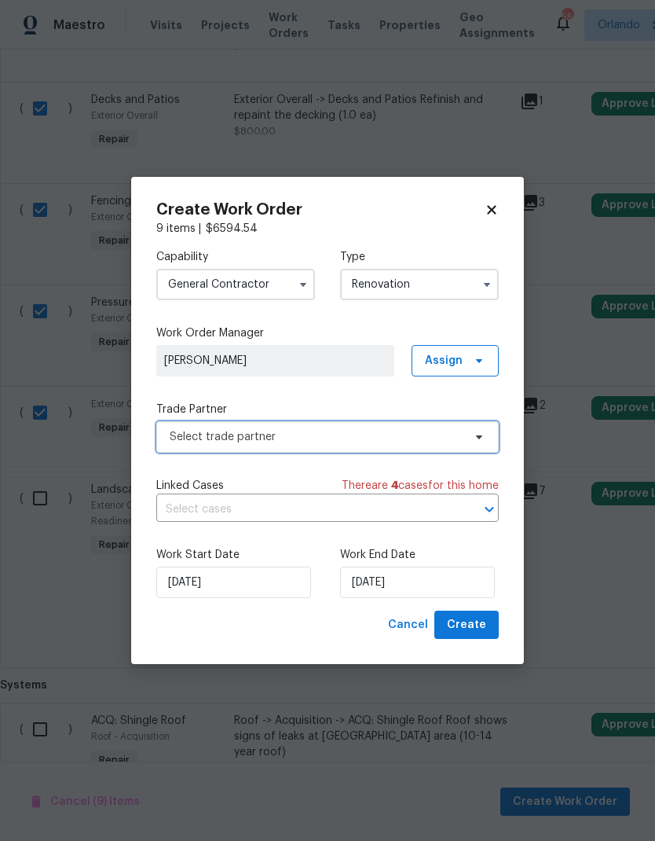
click at [459, 441] on span "Select trade partner" at bounding box center [316, 437] width 293 height 16
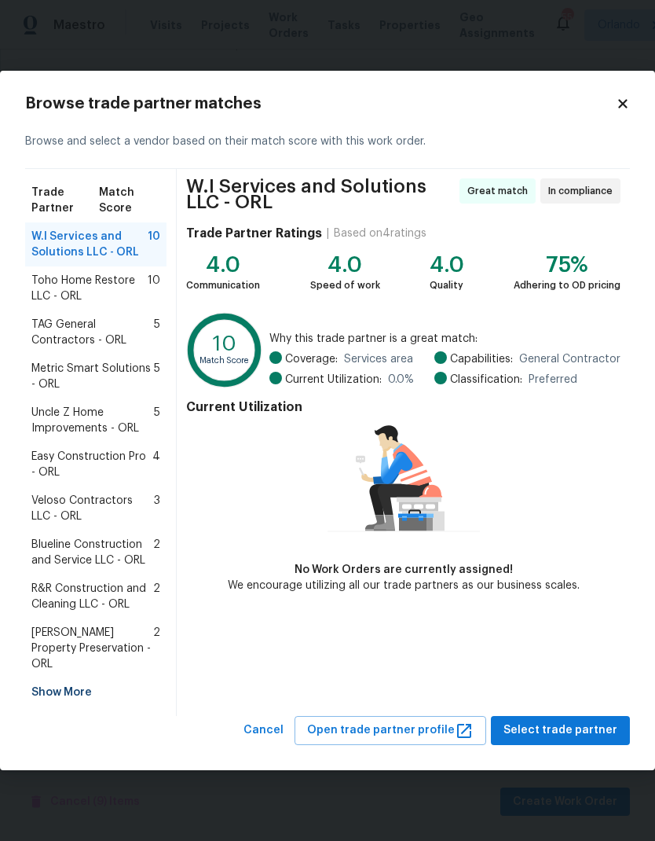
click at [126, 510] on span "Veloso Contractors LLC - ORL" at bounding box center [92, 508] width 123 height 31
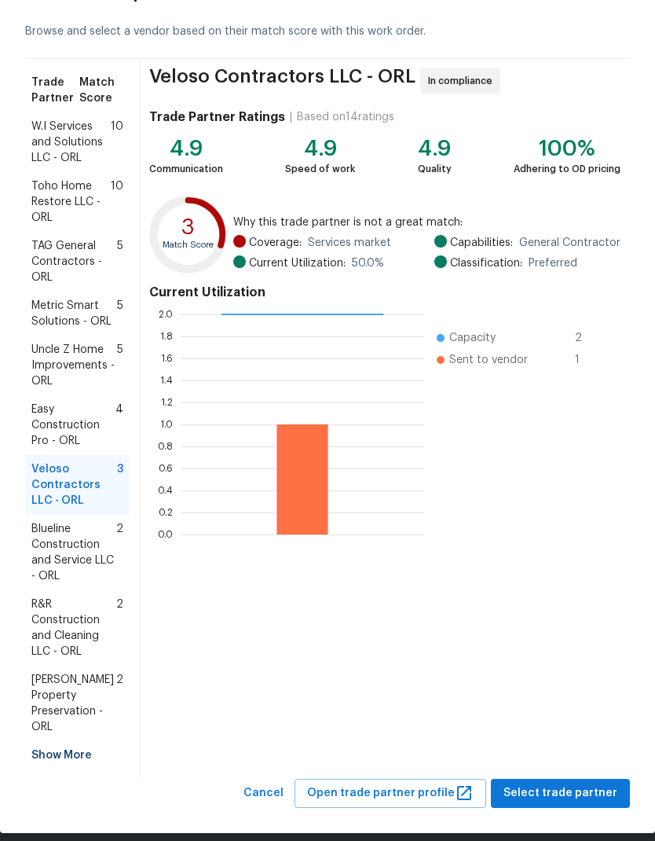
scroll to position [62, 0]
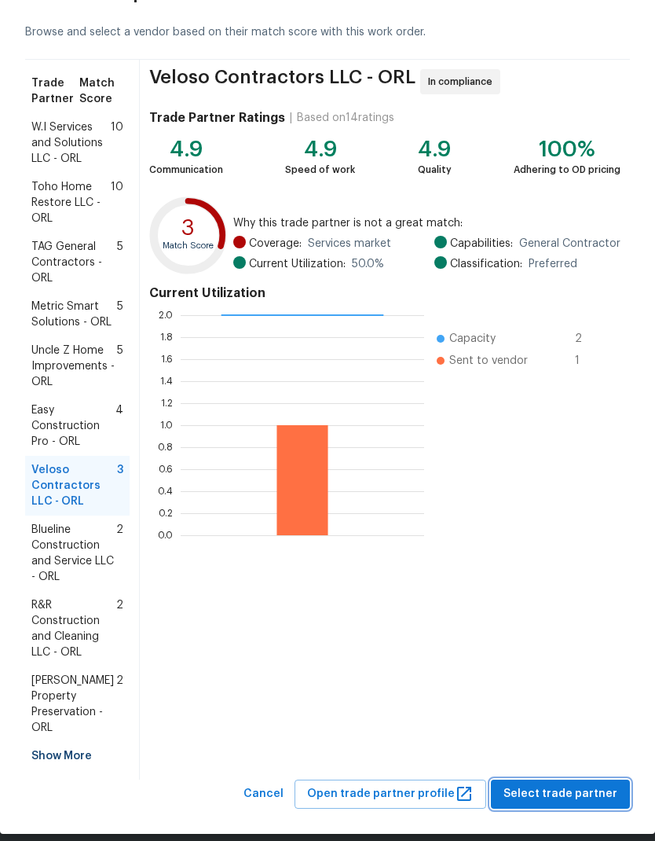
click at [589, 784] on span "Select trade partner" at bounding box center [561, 794] width 114 height 20
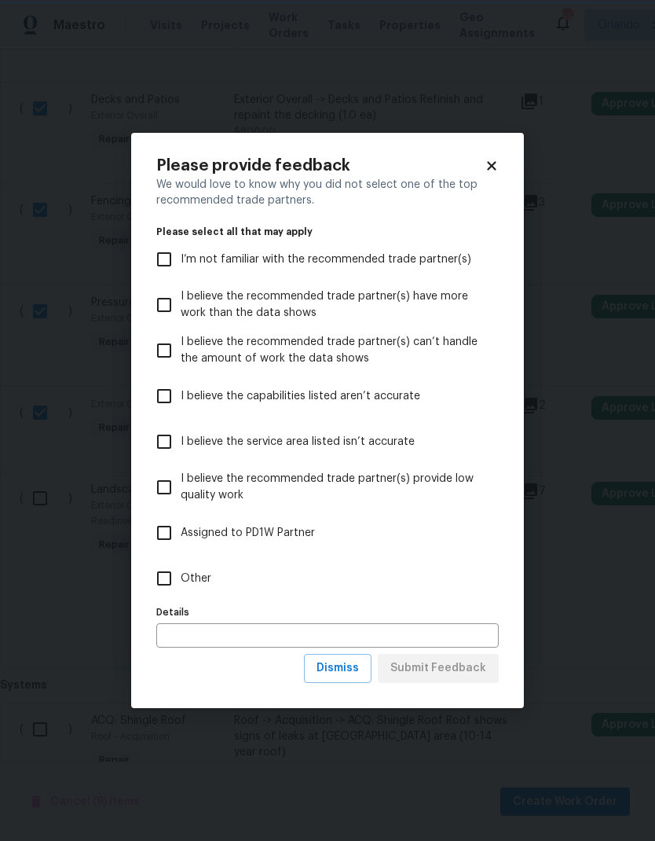
scroll to position [0, 0]
click at [198, 583] on span "Other" at bounding box center [196, 579] width 31 height 17
click at [181, 583] on input "Other" at bounding box center [164, 578] width 33 height 33
checkbox input "true"
click at [475, 670] on span "Submit Feedback" at bounding box center [439, 669] width 96 height 20
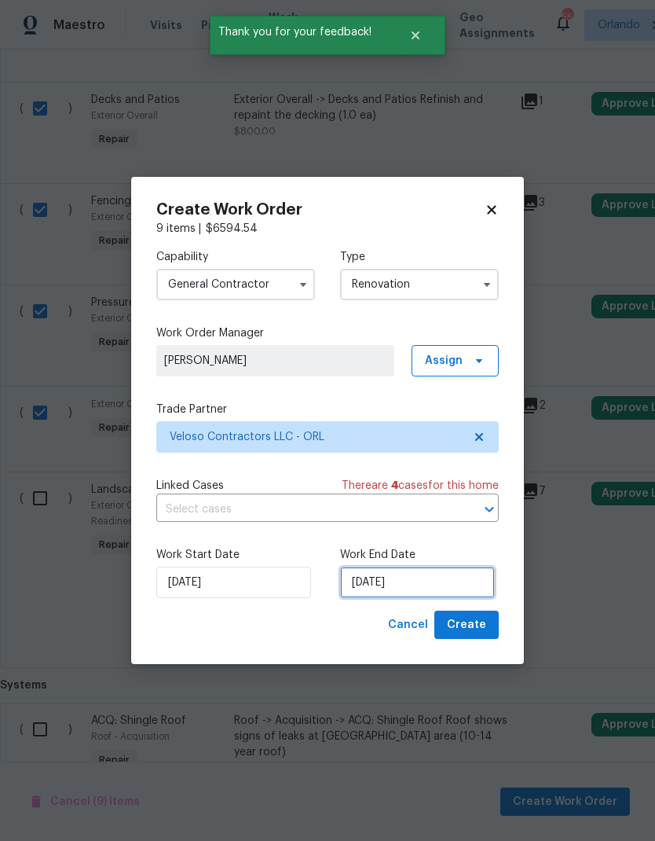
click at [455, 582] on input "8/19/2025" at bounding box center [417, 582] width 155 height 31
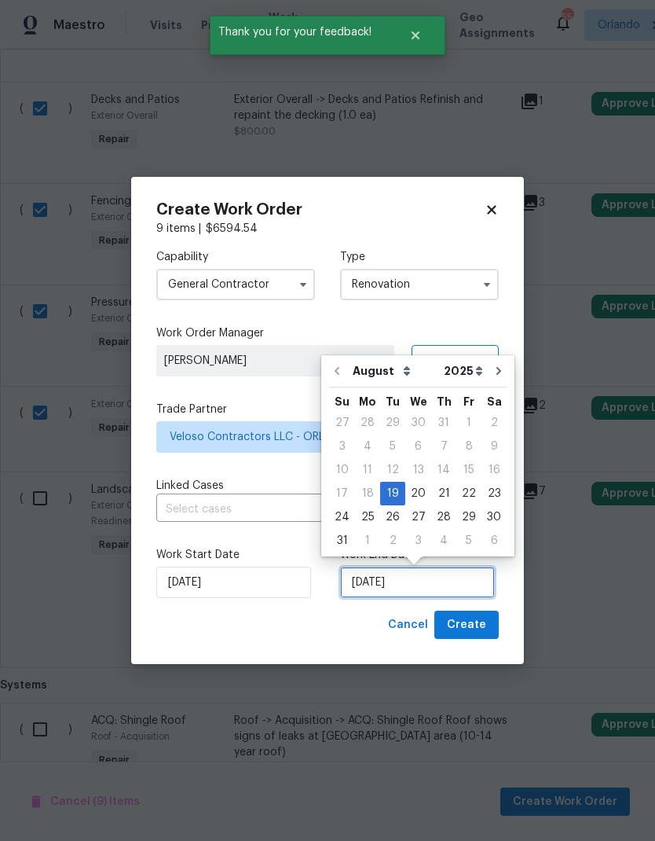
scroll to position [6, 0]
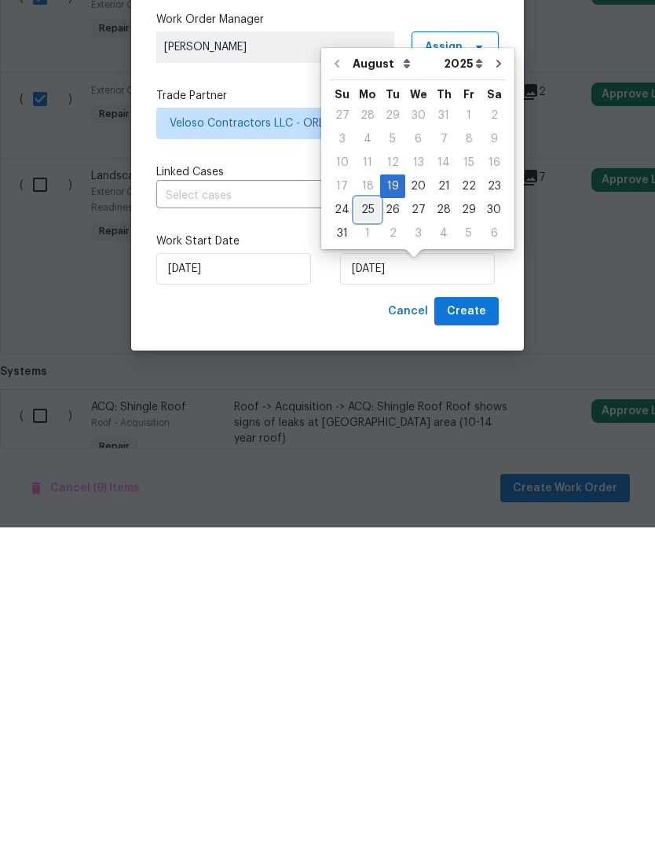
click at [370, 512] on div "25" at bounding box center [367, 523] width 25 height 22
type input "8/25/2025"
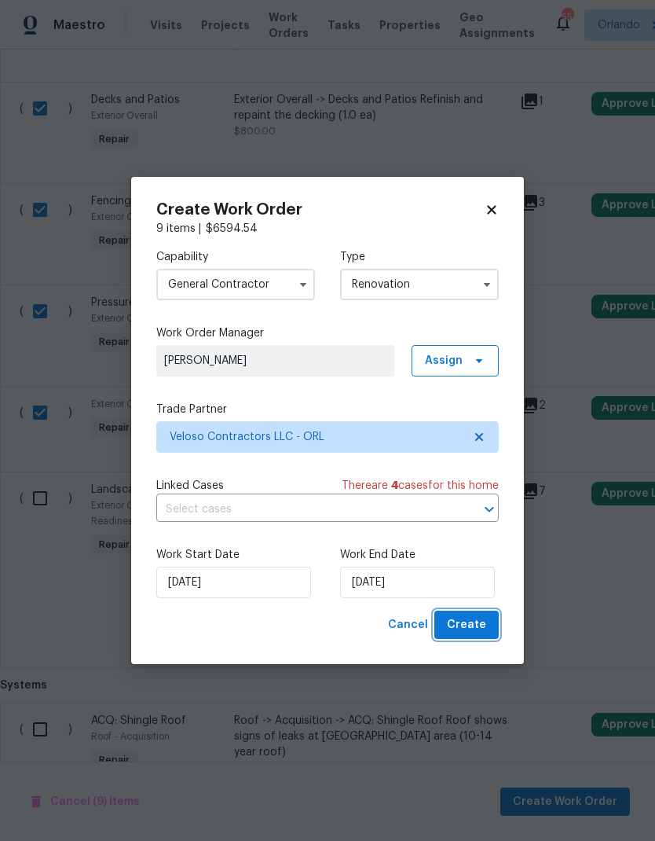
click at [487, 623] on button "Create" at bounding box center [467, 625] width 64 height 29
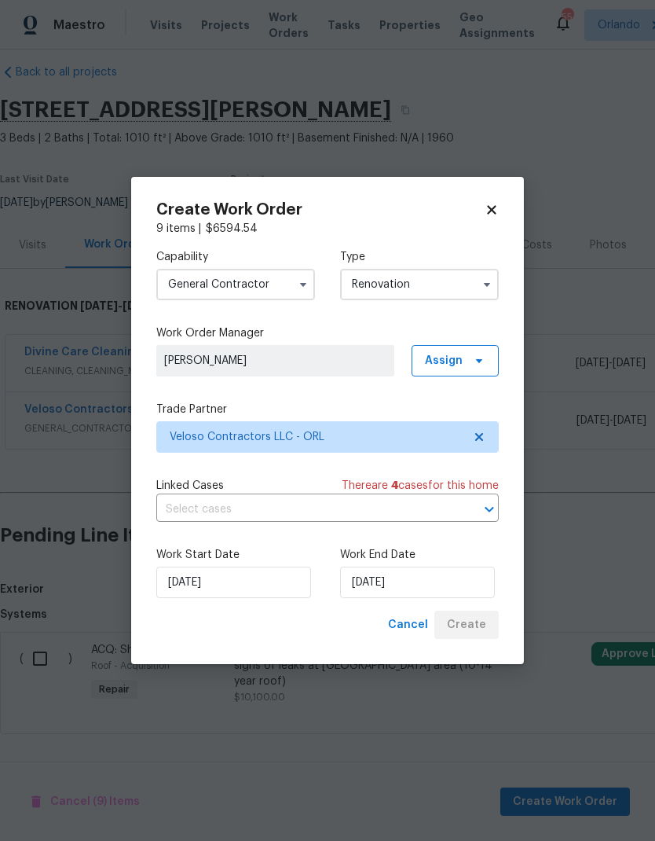
scroll to position [0, 0]
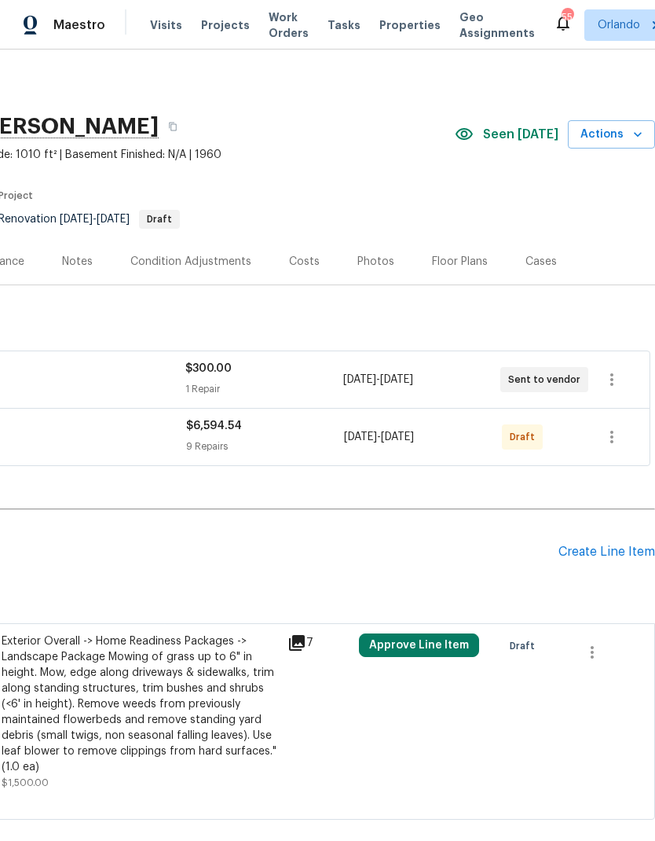
scroll to position [0, 233]
click at [611, 442] on icon "button" at bounding box center [612, 437] width 3 height 13
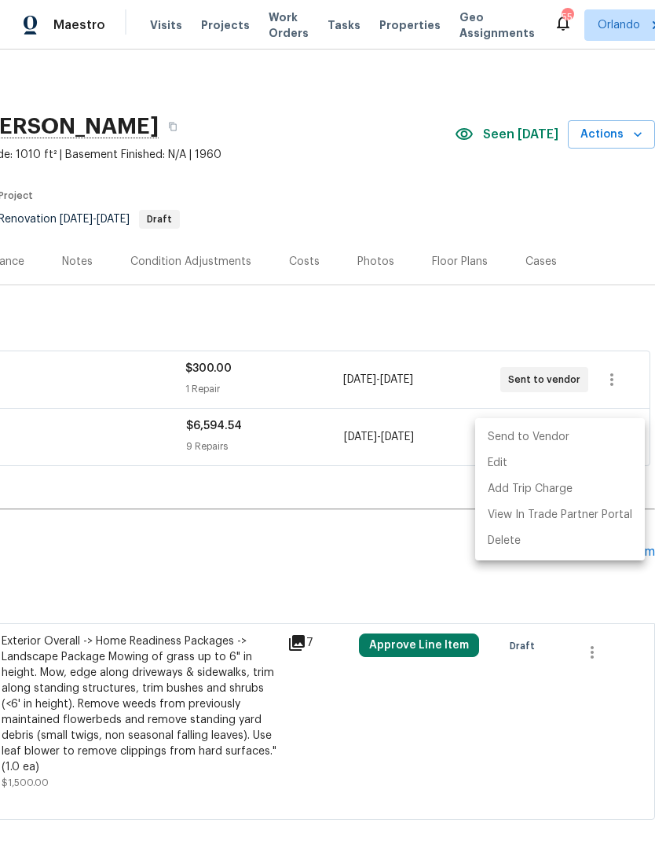
click at [568, 433] on li "Send to Vendor" at bounding box center [560, 437] width 170 height 26
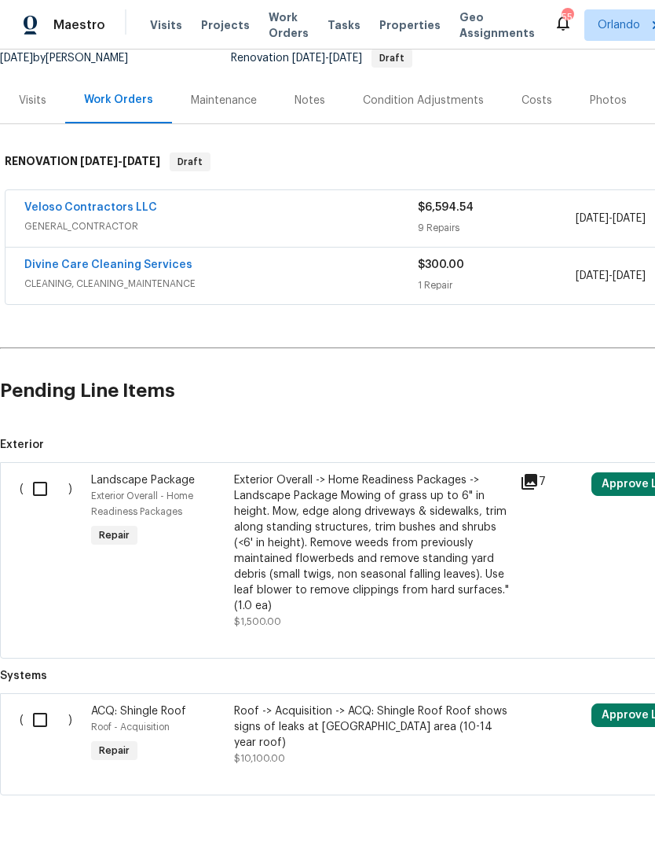
scroll to position [160, 0]
click at [537, 479] on icon at bounding box center [530, 483] width 16 height 16
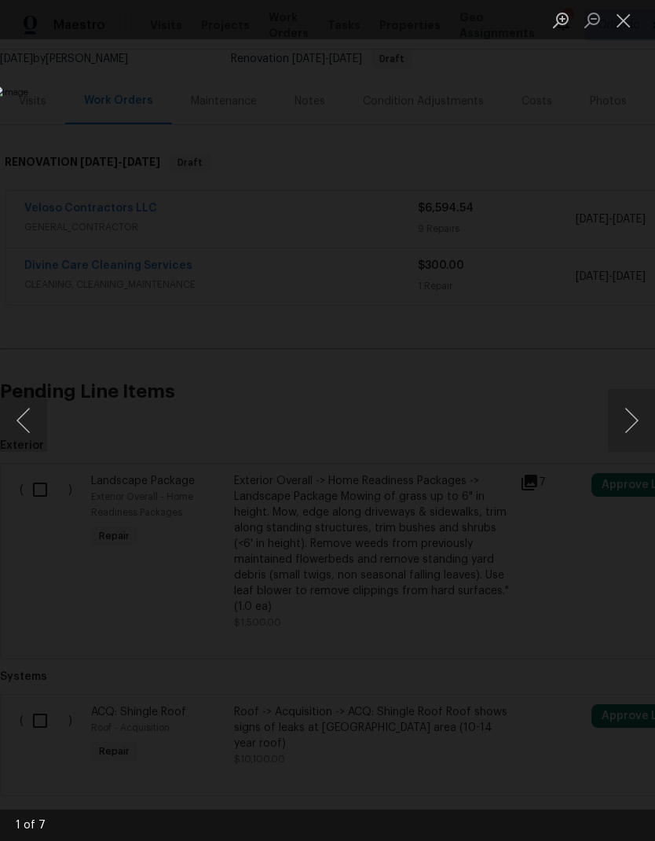
click at [628, 425] on button "Next image" at bounding box center [631, 420] width 47 height 63
click at [626, 419] on button "Next image" at bounding box center [631, 420] width 47 height 63
click at [626, 413] on button "Next image" at bounding box center [631, 420] width 47 height 63
click at [632, 413] on button "Next image" at bounding box center [631, 420] width 47 height 63
click at [632, 412] on button "Next image" at bounding box center [631, 420] width 47 height 63
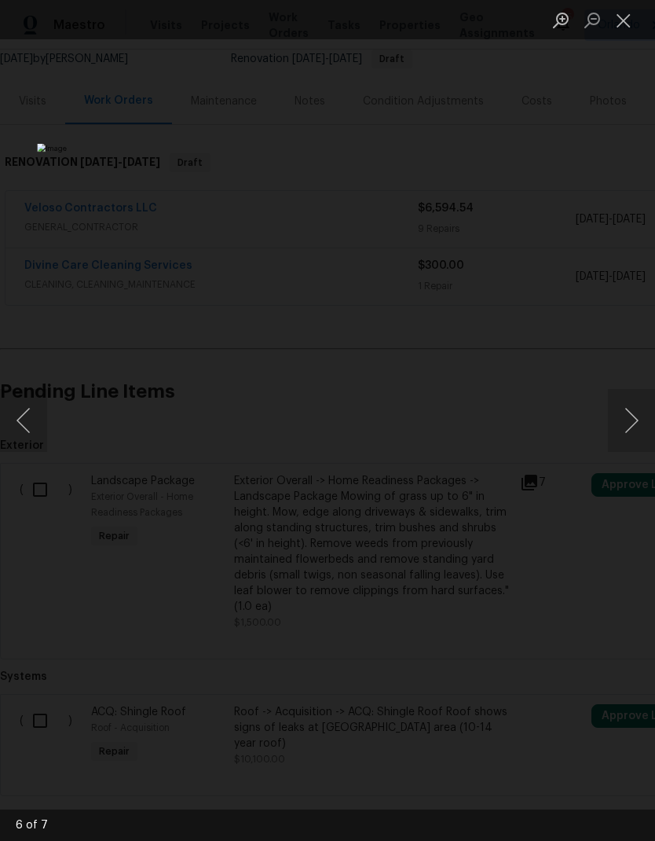
click at [630, 411] on button "Next image" at bounding box center [631, 420] width 47 height 63
click at [637, 514] on div "Lightbox" at bounding box center [327, 420] width 655 height 841
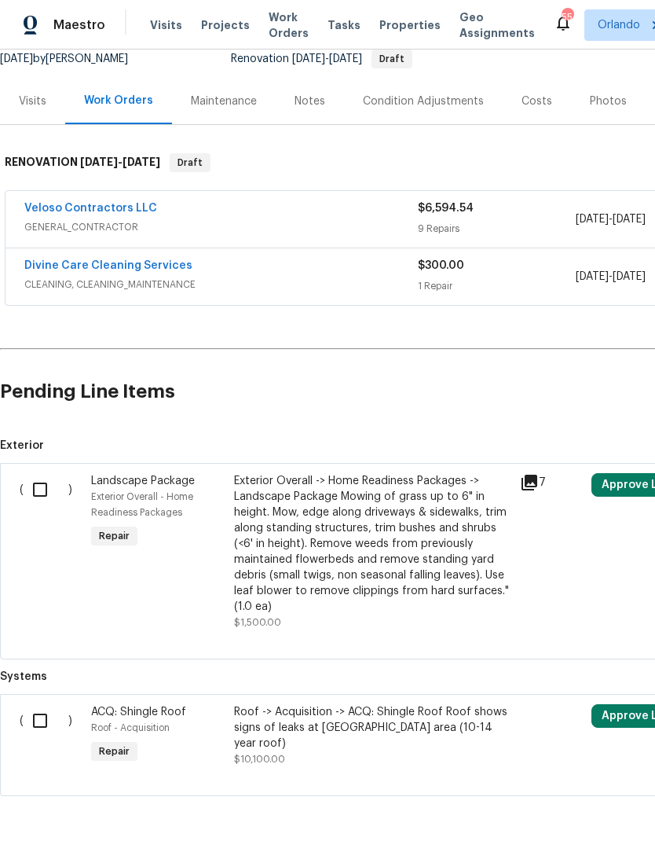
scroll to position [63, 0]
click at [35, 473] on input "checkbox" at bounding box center [46, 489] width 45 height 33
checkbox input "true"
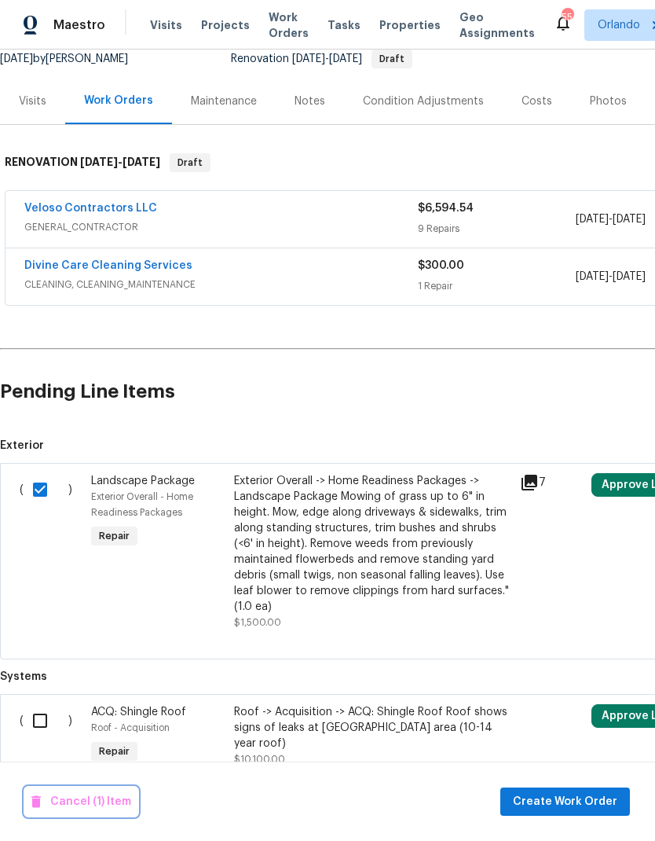
click at [112, 798] on span "Cancel (1) Item" at bounding box center [81, 802] width 100 height 20
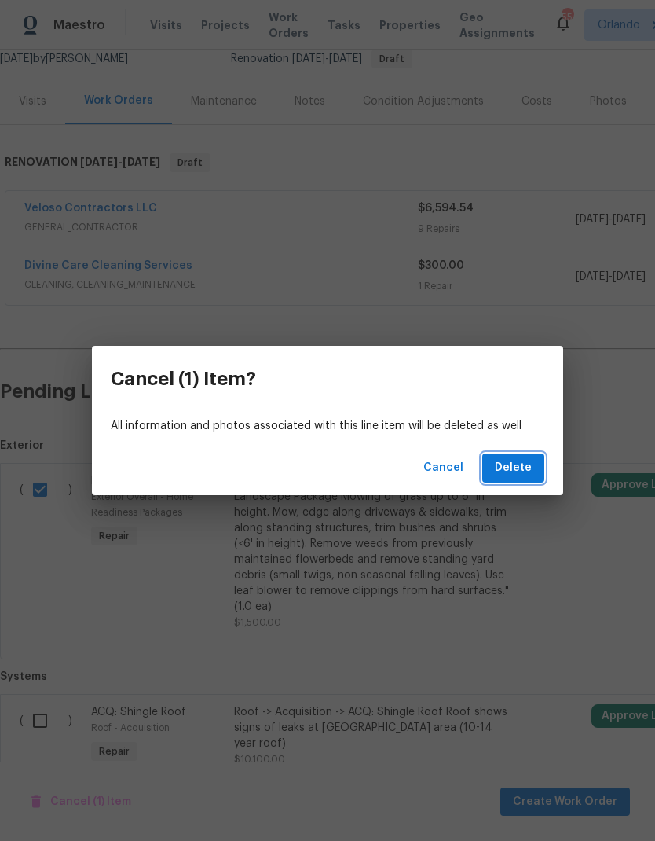
click at [525, 471] on span "Delete" at bounding box center [513, 468] width 37 height 20
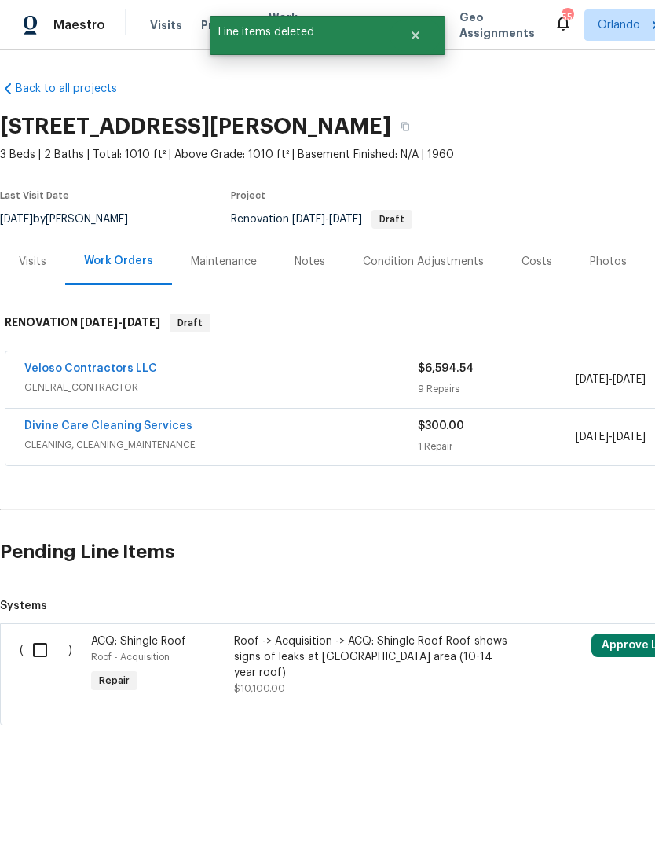
scroll to position [0, 0]
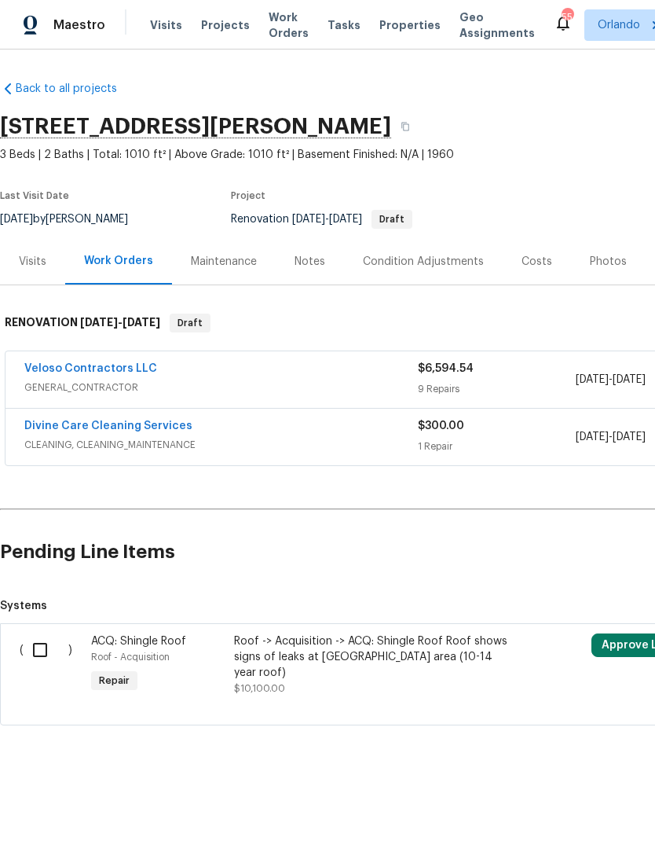
click at [133, 369] on link "Veloso Contractors LLC" at bounding box center [90, 368] width 133 height 11
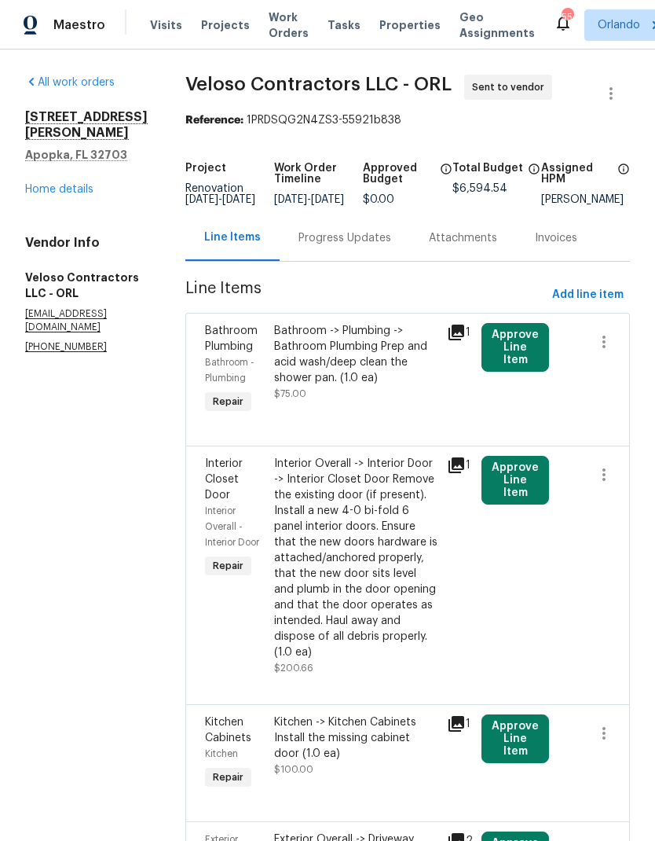
click at [72, 184] on link "Home details" at bounding box center [59, 189] width 68 height 11
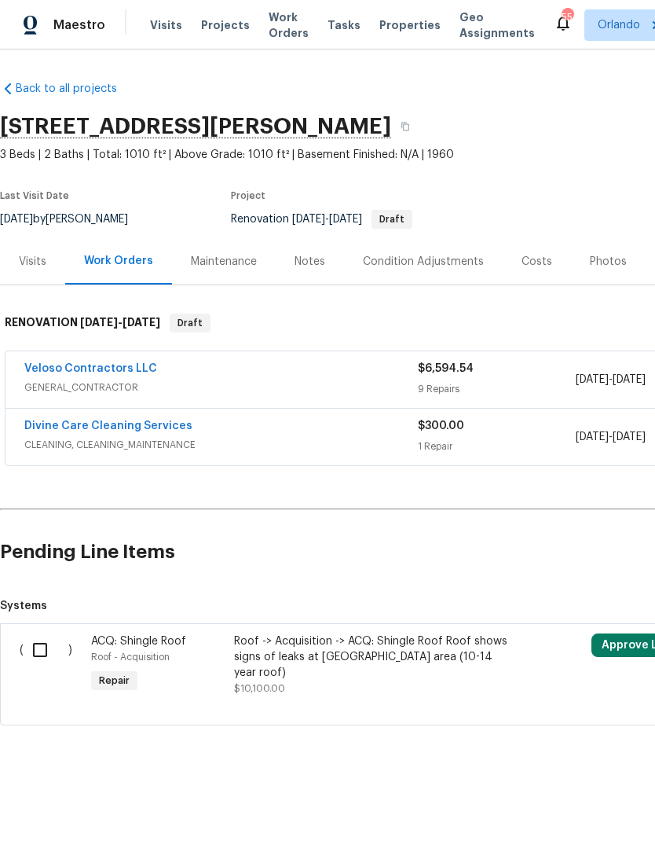
click at [161, 425] on link "Divine Care Cleaning Services" at bounding box center [108, 425] width 168 height 11
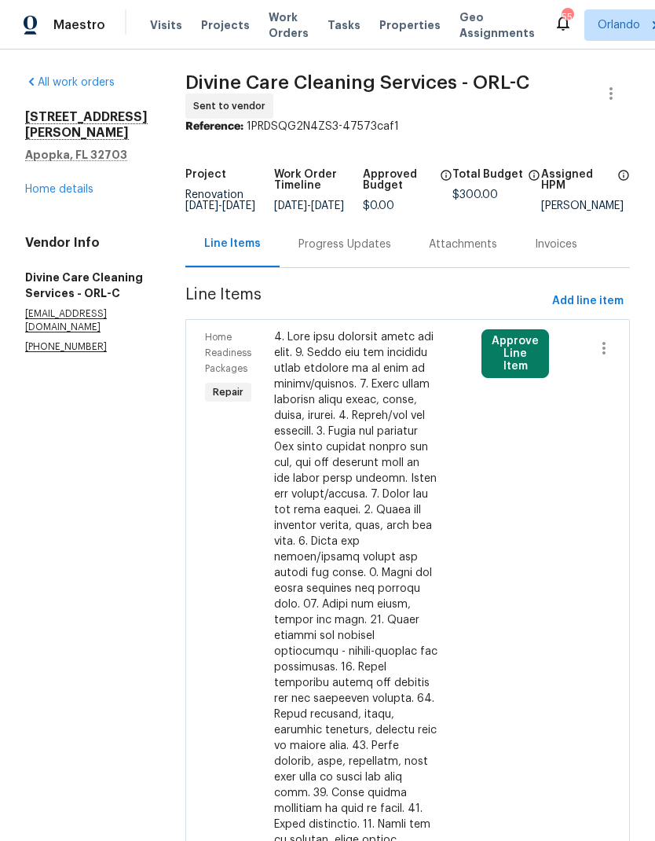
click at [75, 184] on link "Home details" at bounding box center [59, 189] width 68 height 11
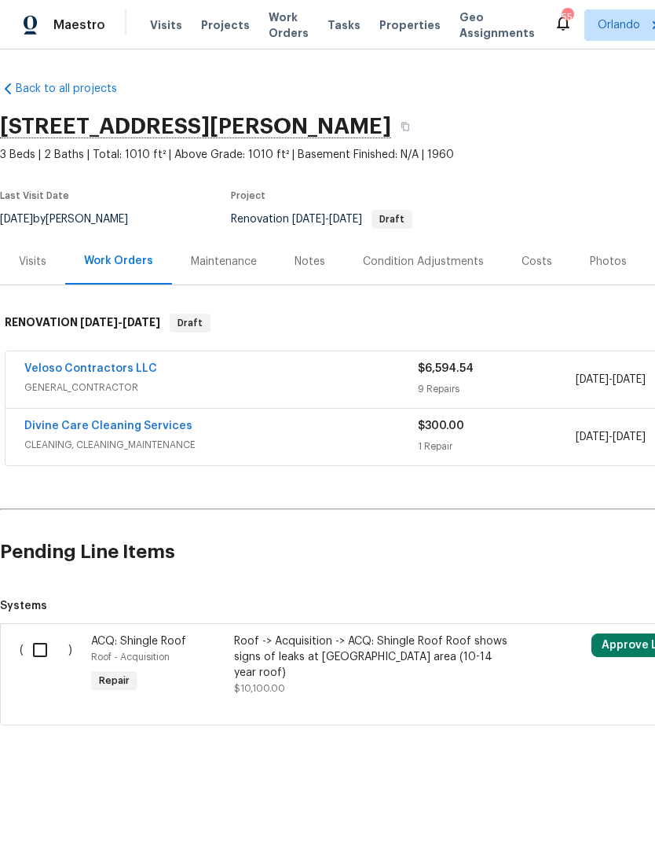
click at [545, 264] on div "Costs" at bounding box center [537, 262] width 31 height 16
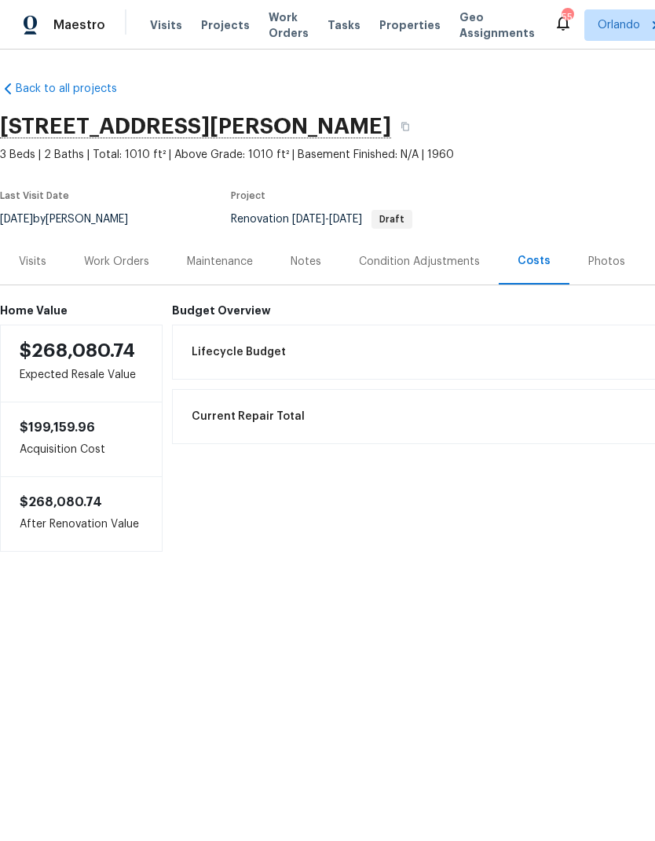
click at [39, 249] on div "Visits" at bounding box center [32, 261] width 65 height 46
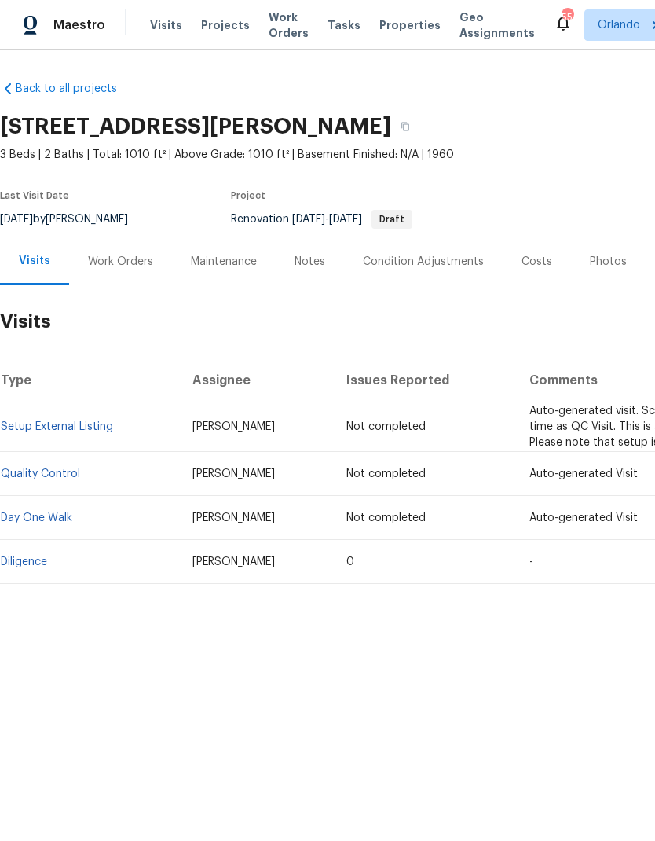
click at [141, 265] on div "Work Orders" at bounding box center [120, 262] width 65 height 16
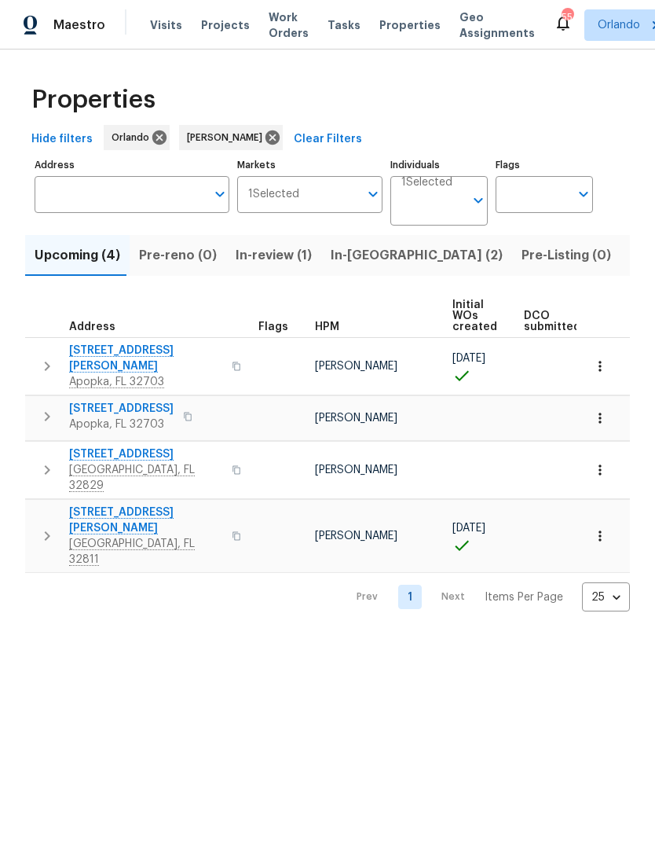
click at [379, 260] on span "In-[GEOGRAPHIC_DATA] (2)" at bounding box center [417, 255] width 172 height 22
